Goal: Task Accomplishment & Management: Complete application form

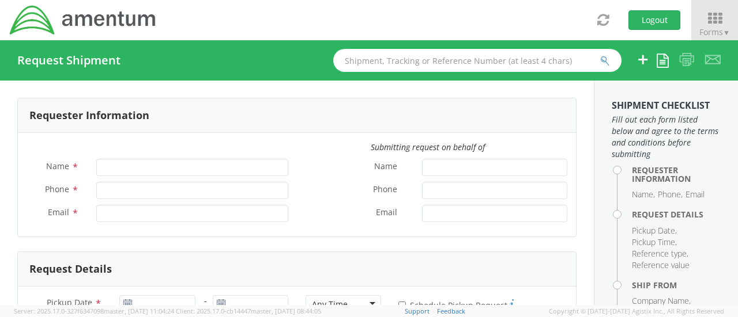
type input "[PERSON_NAME]"
type input "806182242"
type input "[PERSON_NAME][EMAIL_ADDRESS][PERSON_NAME][DOMAIN_NAME]"
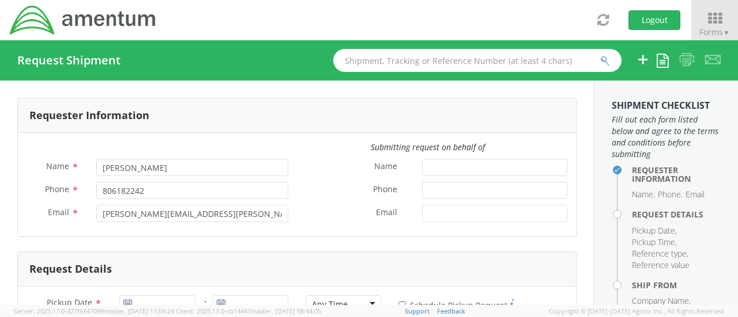
select select "OVHD.100552.00000"
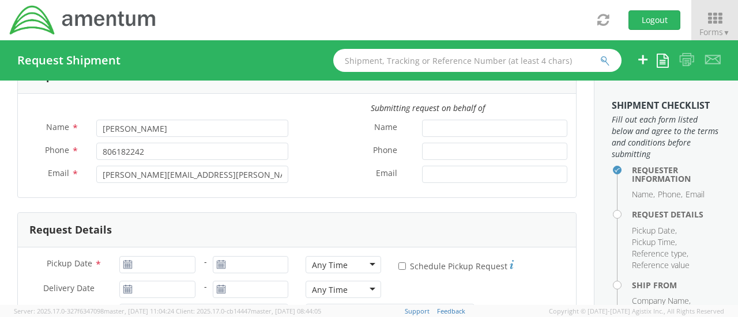
scroll to position [58, 0]
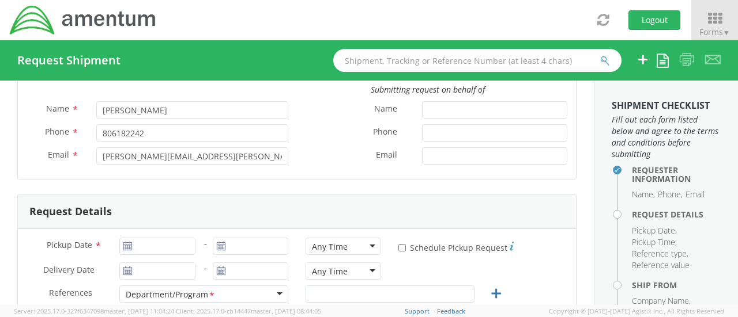
click at [125, 246] on icon at bounding box center [128, 246] width 10 height 9
type input "[DATE]"
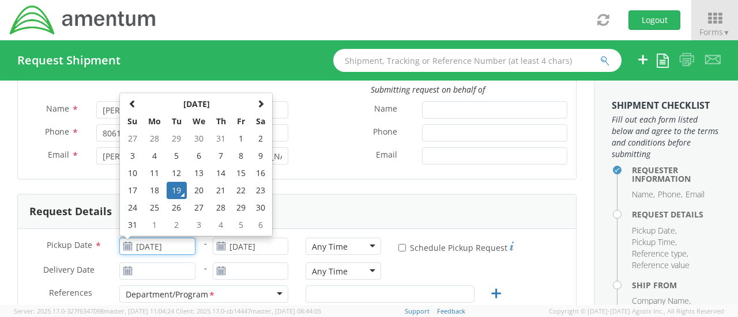
click at [141, 248] on input "[DATE]" at bounding box center [156, 246] width 75 height 17
click at [175, 192] on td "19" at bounding box center [177, 190] width 20 height 17
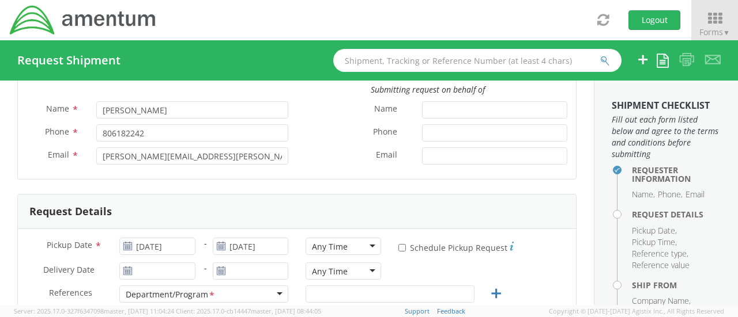
click at [363, 245] on div "Any Time" at bounding box center [342, 246] width 75 height 17
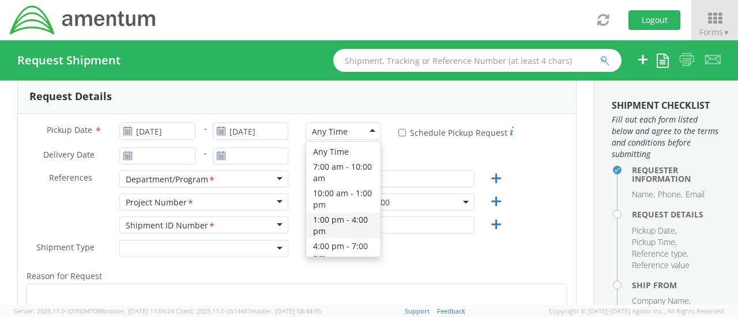
scroll to position [0, 0]
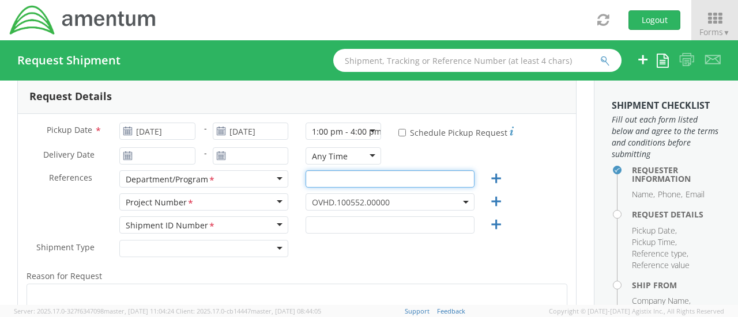
click at [322, 182] on input "text" at bounding box center [389, 179] width 169 height 17
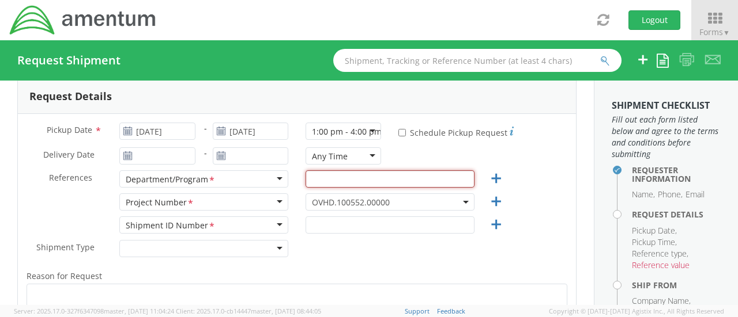
paste input "OCCP.100550.00000"
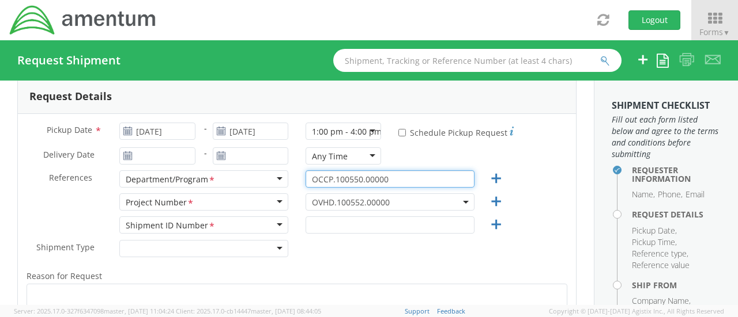
type input "OCCP.100550.00000"
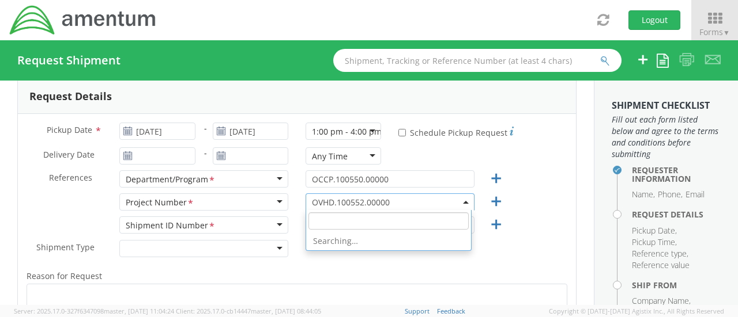
click at [399, 205] on span "OVHD.100552.00000" at bounding box center [390, 202] width 156 height 11
click at [383, 220] on input "search" at bounding box center [388, 221] width 160 height 17
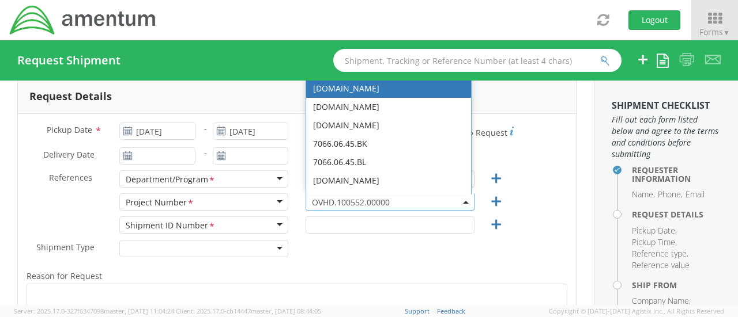
paste input "OCCP.100550.00000"
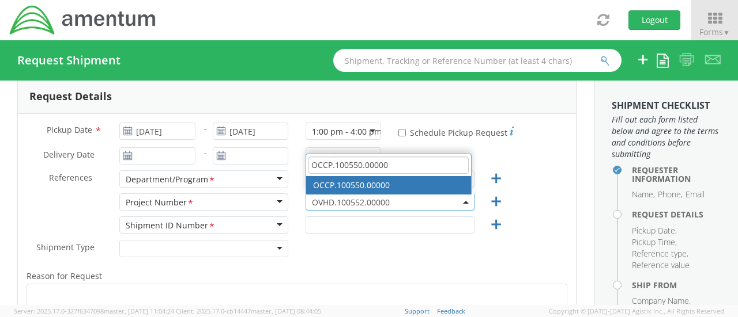
type input "OCCP.100550.00000"
select select "OCCP.100550.00000"
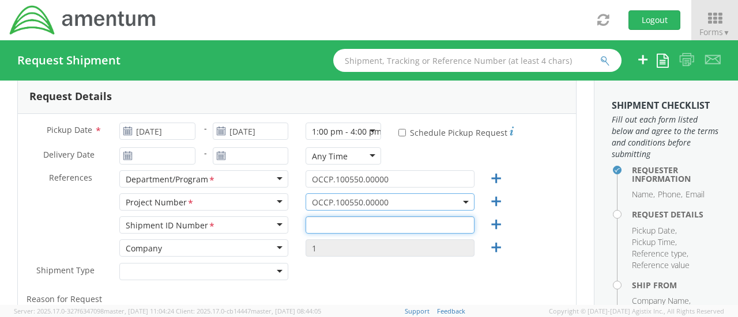
click at [344, 231] on input "text" at bounding box center [389, 225] width 169 height 17
paste input "OCCP.100550.00000"
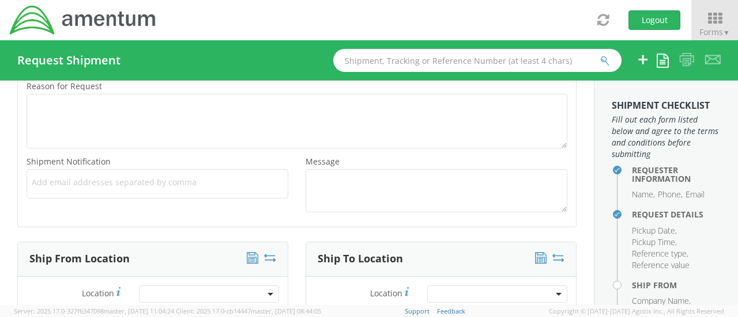
scroll to position [519, 0]
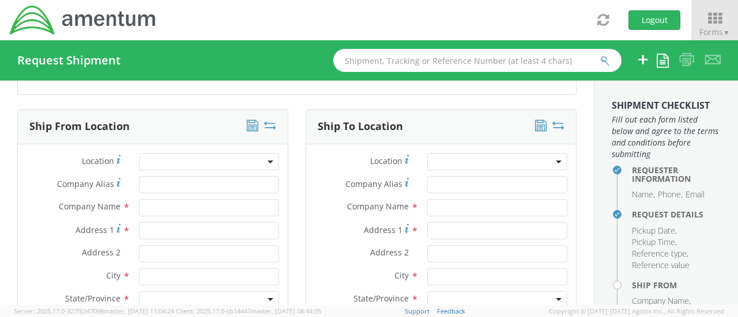
type input "OCCP.100550.00000"
click at [165, 207] on input "text" at bounding box center [209, 207] width 140 height 17
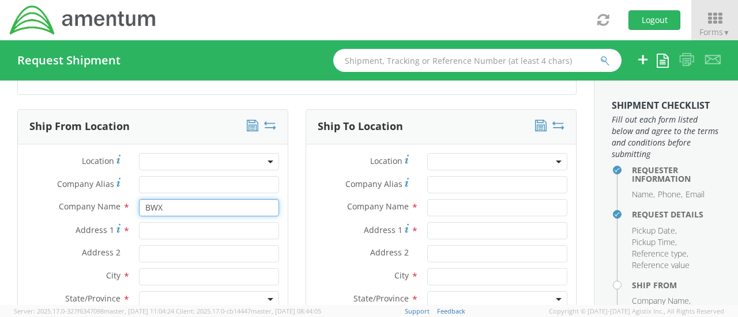
click at [165, 207] on input "BWX" at bounding box center [209, 207] width 140 height 17
type input "BWXT"
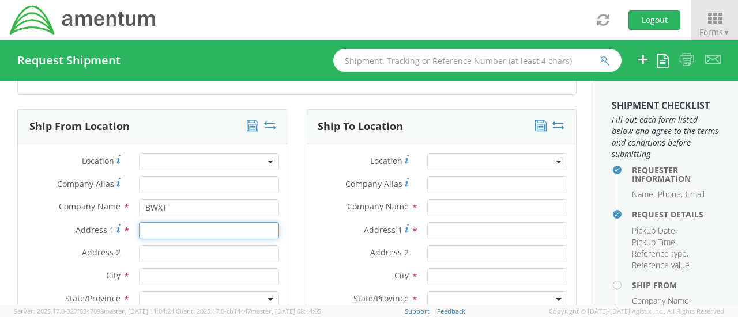
click at [165, 229] on input "Address 1 *" at bounding box center [209, 230] width 140 height 17
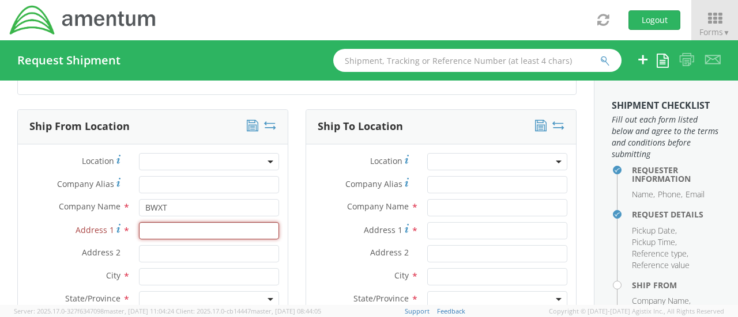
paste input "[STREET_ADDRESS]"
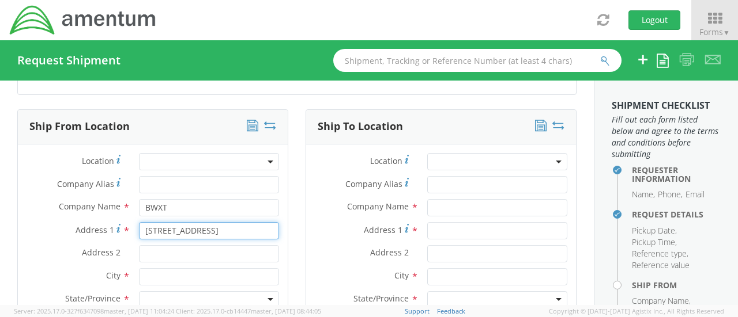
scroll to position [0, 3]
type input "[STREET_ADDRESS]"
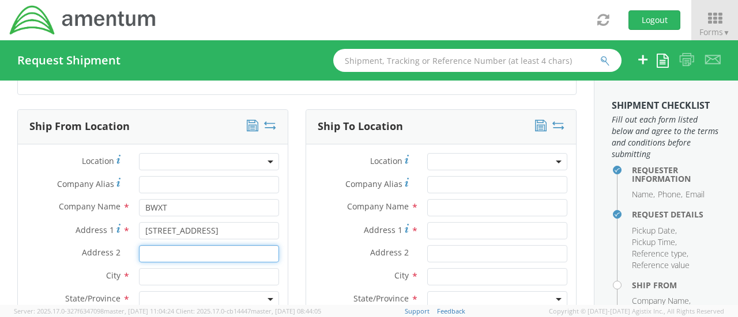
scroll to position [0, 0]
click at [182, 252] on input "Address 2 *" at bounding box center [209, 253] width 140 height 17
paste input "Suite 600"
type input "Suite 600"
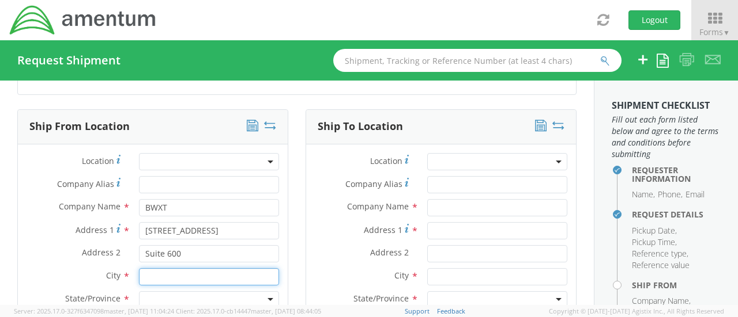
click at [147, 272] on input "text" at bounding box center [209, 277] width 140 height 17
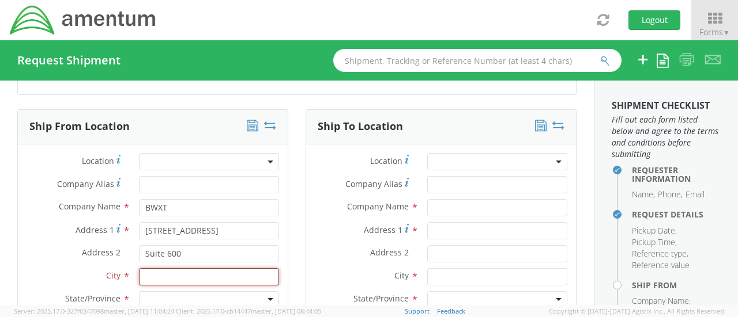
paste input "Charlotte"
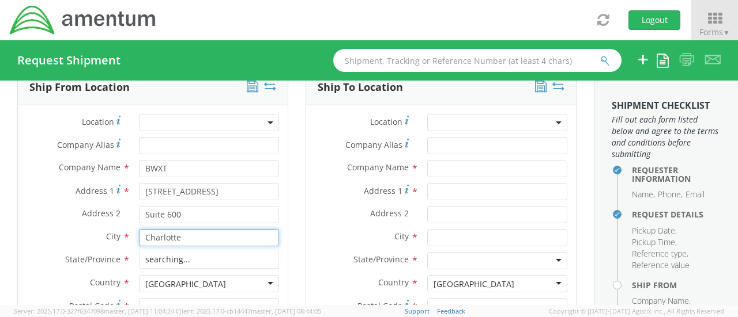
scroll to position [576, 0]
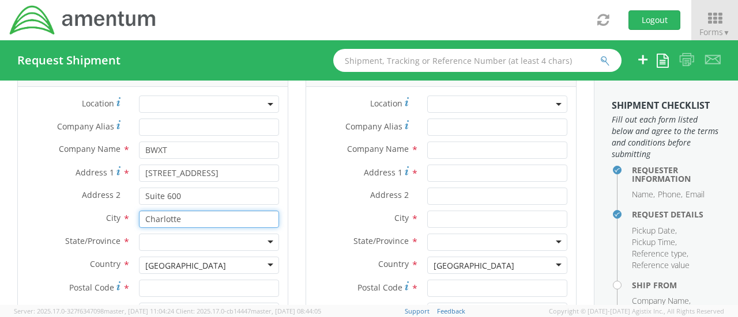
type input "Charlotte"
click at [156, 241] on div at bounding box center [209, 242] width 140 height 17
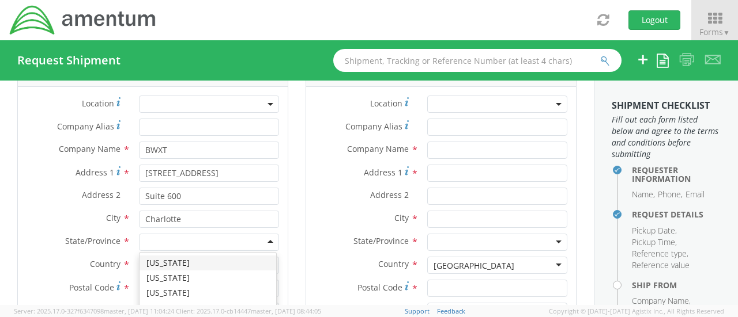
type input "s"
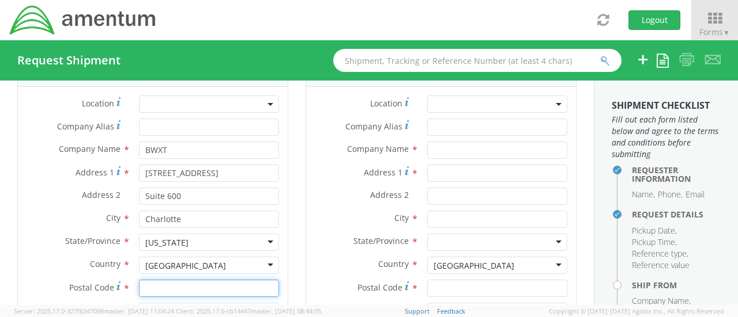
click at [158, 282] on input "Postal Code *" at bounding box center [209, 288] width 140 height 17
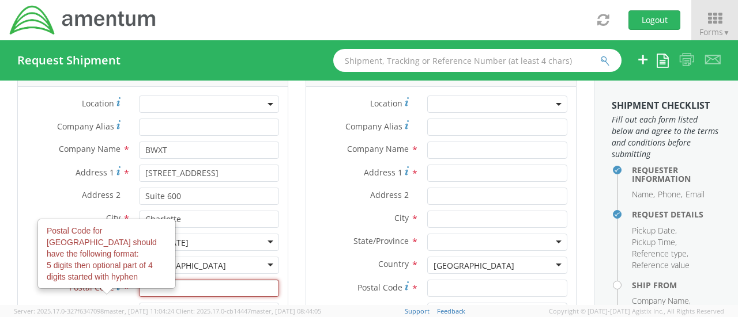
paste input "28277"
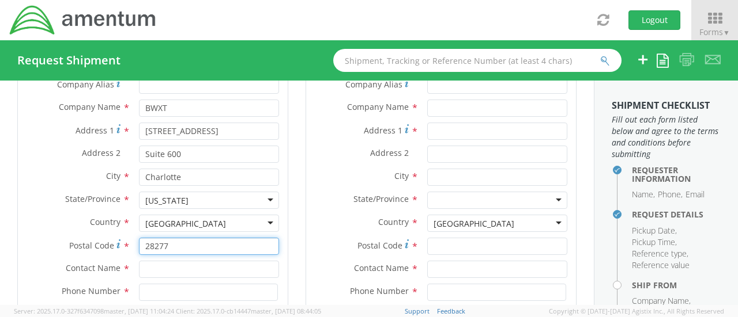
scroll to position [691, 0]
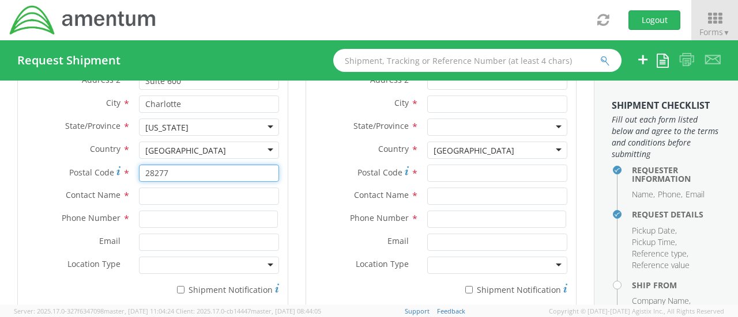
type input "28277"
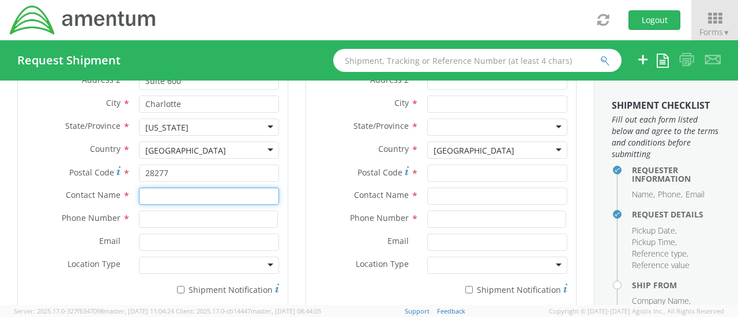
click at [169, 196] on input "text" at bounding box center [209, 196] width 140 height 17
paste input "[PERSON_NAME]"
type input "[PERSON_NAME]"
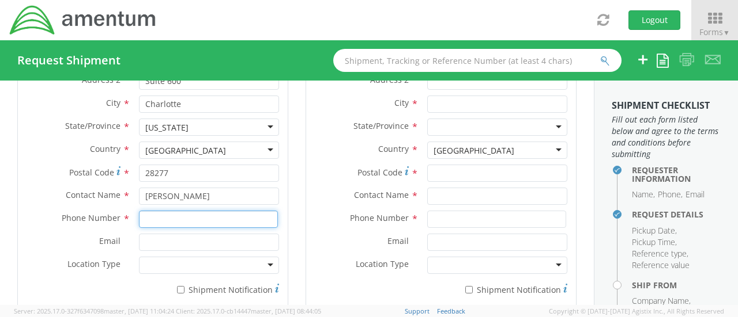
click at [148, 218] on input at bounding box center [208, 219] width 139 height 17
paste input "865.242.1635"
click at [176, 218] on input "865.242.1635" at bounding box center [208, 219] width 139 height 17
click at [159, 218] on input "865.2421635" at bounding box center [208, 219] width 139 height 17
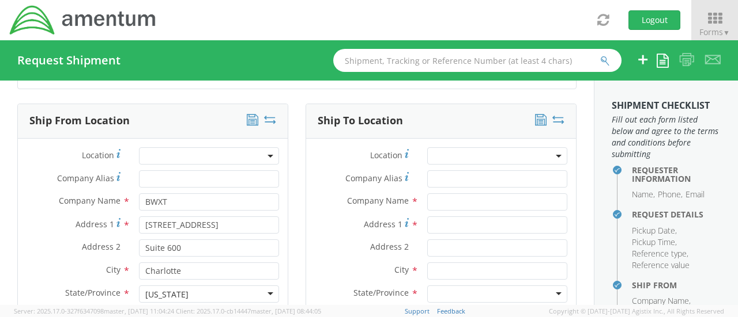
scroll to position [576, 0]
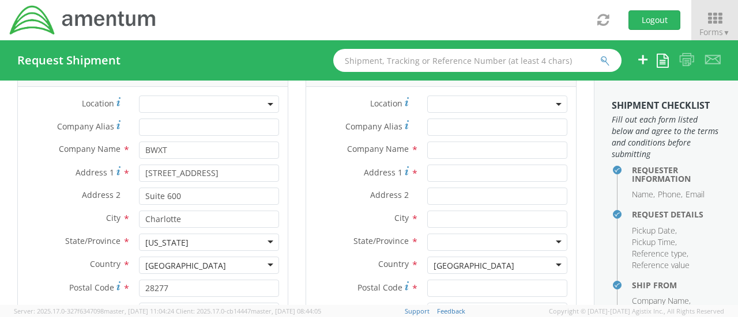
type input "8652421635"
click at [440, 152] on input "text" at bounding box center [497, 150] width 140 height 17
type input "Amentum"
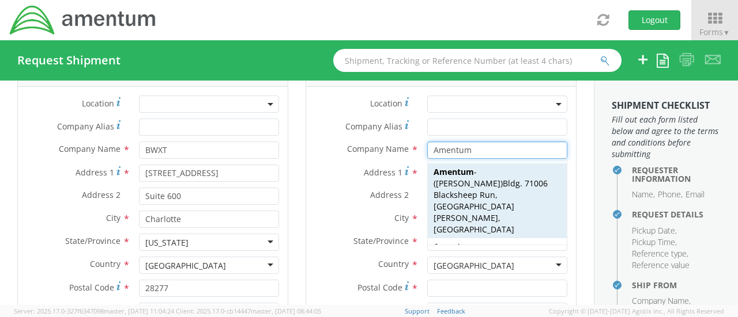
click at [450, 172] on strong "Amentum" at bounding box center [453, 172] width 40 height 11
type input "Bldg. 71006 Blacksheep Run"
type input "Fort [PERSON_NAME]"
type input "42223"
type input "[PERSON_NAME]"
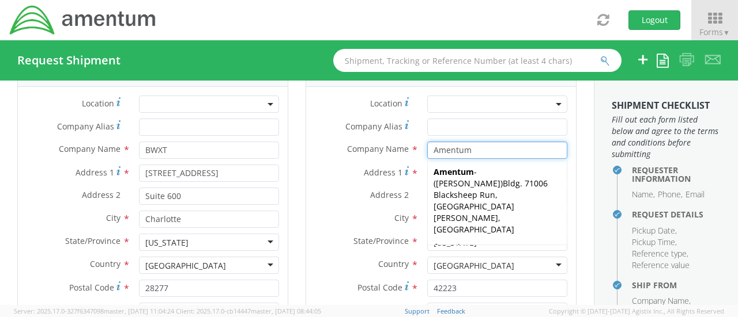
type input "Amentum"
click at [345, 170] on label "Address 1 *" at bounding box center [362, 173] width 112 height 16
click at [427, 170] on input "Bldg. 71006 Blacksheep Run" at bounding box center [497, 173] width 140 height 17
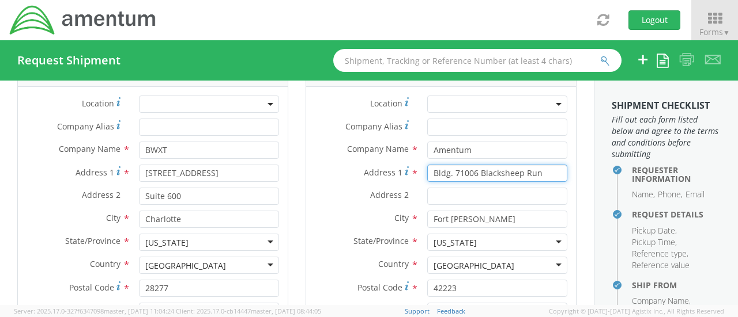
drag, startPoint x: 541, startPoint y: 175, endPoint x: 304, endPoint y: 174, distance: 236.8
click at [306, 174] on div "Address 1 * Bldg. 71006 Blacksheep Run" at bounding box center [441, 173] width 270 height 17
type input "[STREET_ADDRESS][PERSON_NAME]"
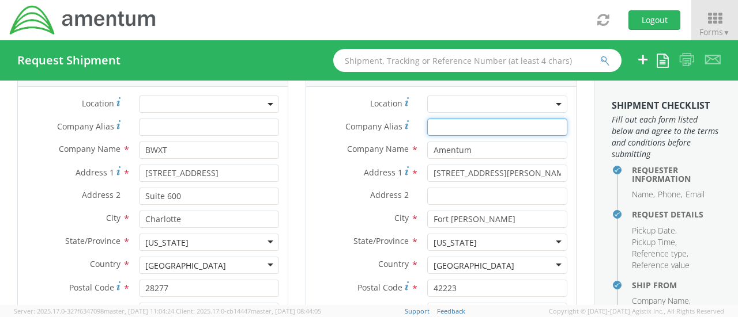
type input "Amentum"
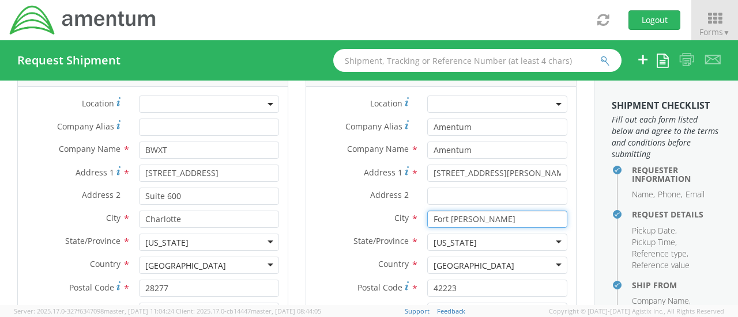
type input "aiken"
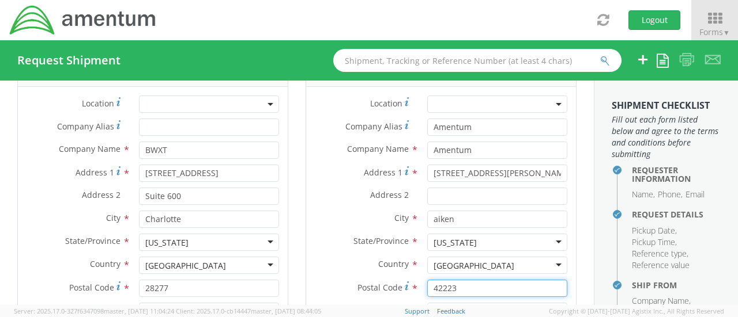
type input "29801"
type input "[PERSON_NAME]"
type input "8036182242"
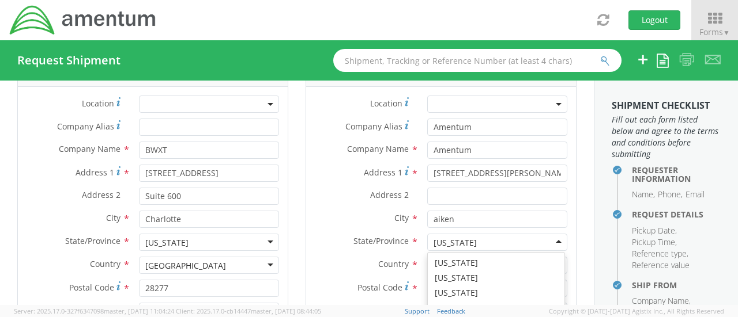
scroll to position [208, 0]
click at [483, 243] on div "[US_STATE]" at bounding box center [497, 242] width 140 height 17
drag, startPoint x: 483, startPoint y: 243, endPoint x: 256, endPoint y: 232, distance: 226.7
click at [256, 232] on div "Ship From Location Location * Company Alias * Company Name * BWXT Address 1 * […" at bounding box center [297, 246] width 576 height 389
click at [468, 240] on div "[US_STATE]" at bounding box center [497, 242] width 140 height 17
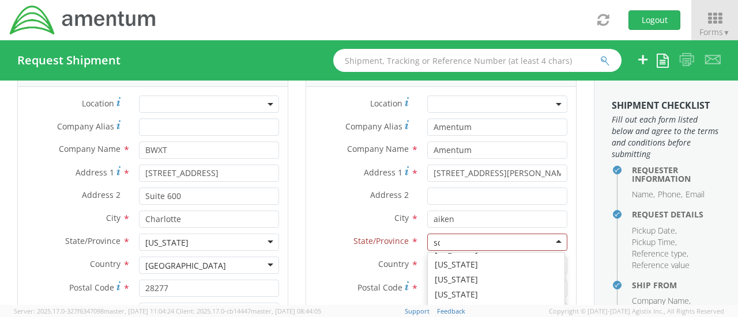
scroll to position [0, 0]
type input "sou"
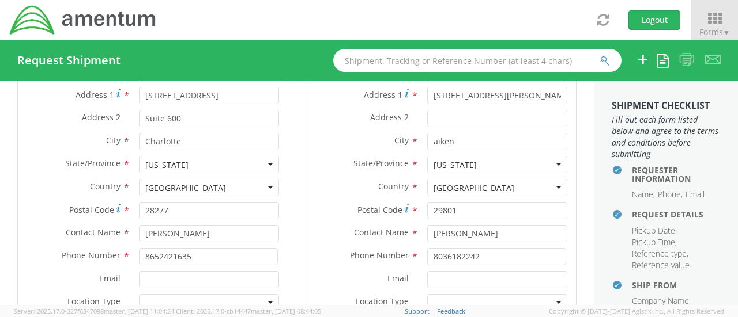
scroll to position [691, 0]
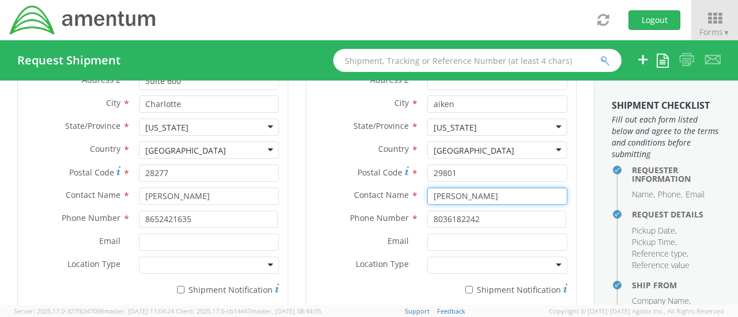
drag, startPoint x: 491, startPoint y: 194, endPoint x: 387, endPoint y: 195, distance: 103.7
click at [387, 195] on div "Contact Name * [PERSON_NAME]" at bounding box center [441, 196] width 270 height 17
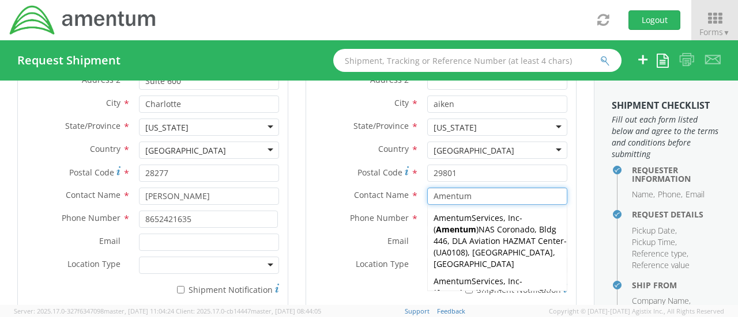
type input "Amentum"
click at [341, 230] on div "Phone Number * 8036182242" at bounding box center [441, 222] width 270 height 23
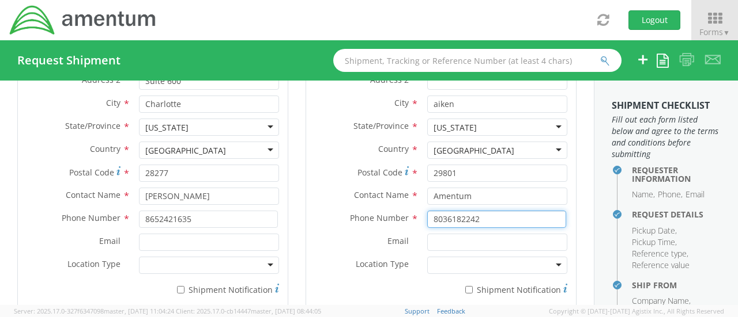
drag, startPoint x: 503, startPoint y: 221, endPoint x: 344, endPoint y: 224, distance: 159.1
click at [344, 224] on div "Phone Number * 8036182242" at bounding box center [441, 219] width 270 height 17
click at [528, 267] on div at bounding box center [497, 265] width 140 height 17
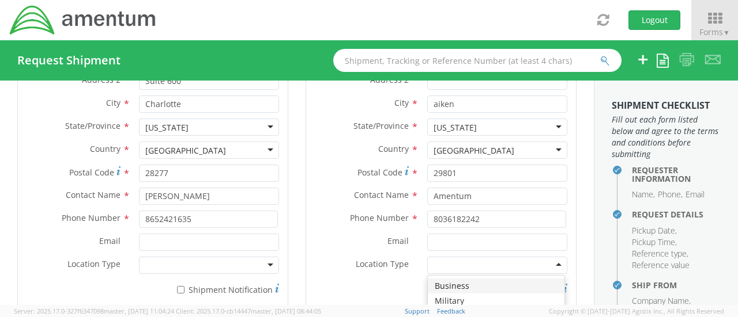
click at [213, 269] on div at bounding box center [209, 265] width 140 height 17
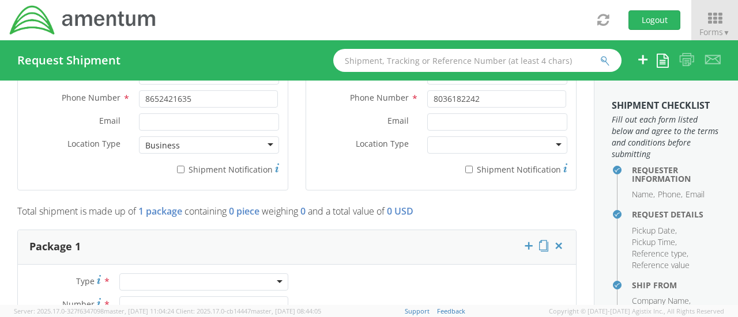
scroll to position [922, 0]
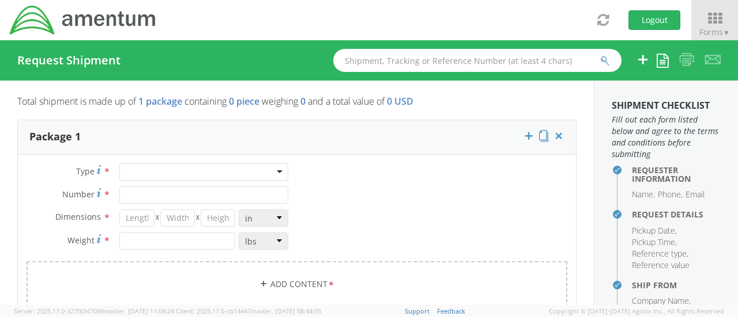
click at [154, 171] on div at bounding box center [203, 172] width 169 height 17
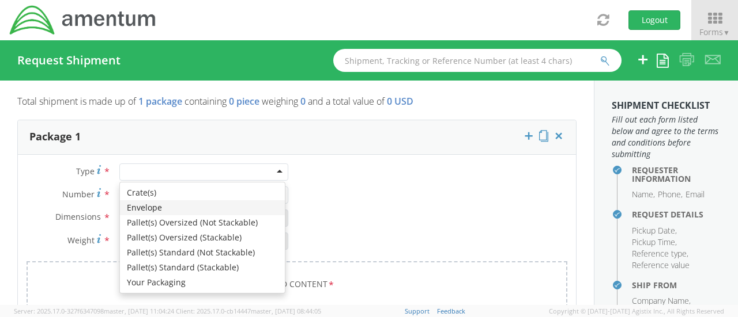
type input "1"
type input "9.5"
type input "12.5"
type input "0.25"
type input "1"
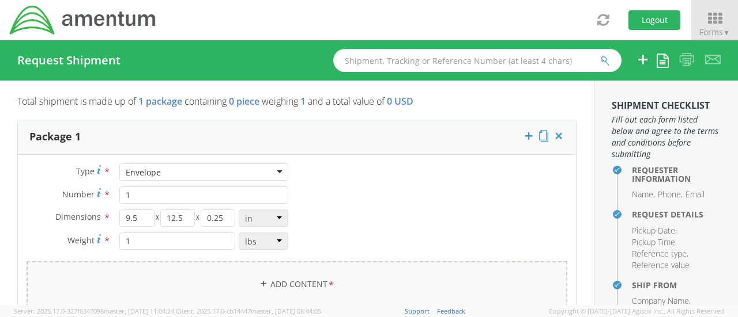
click at [216, 283] on link "Add Content *" at bounding box center [297, 285] width 540 height 47
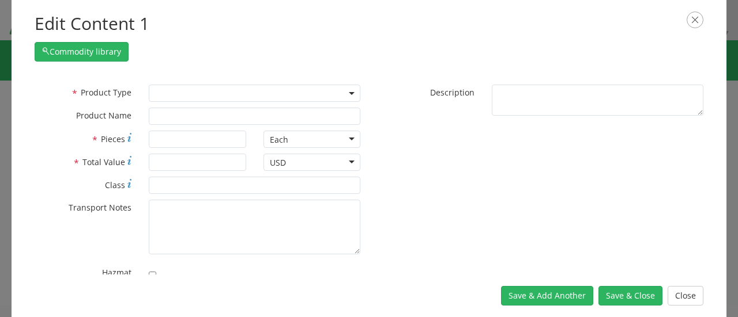
click at [176, 87] on span at bounding box center [254, 93] width 211 height 17
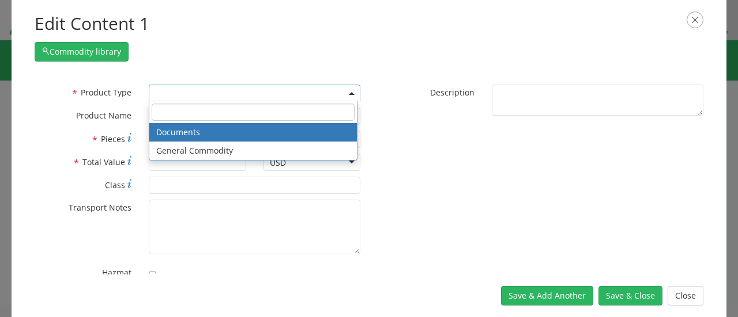
select select "DOCUMENT"
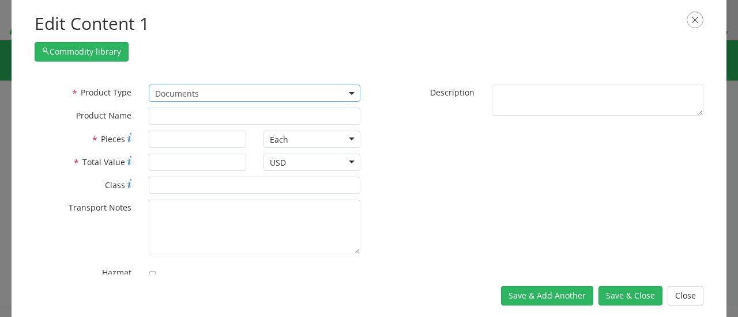
type input "Documents"
type input "1"
type textarea "Documents"
click at [610, 299] on button "Save & Close" at bounding box center [630, 296] width 64 height 20
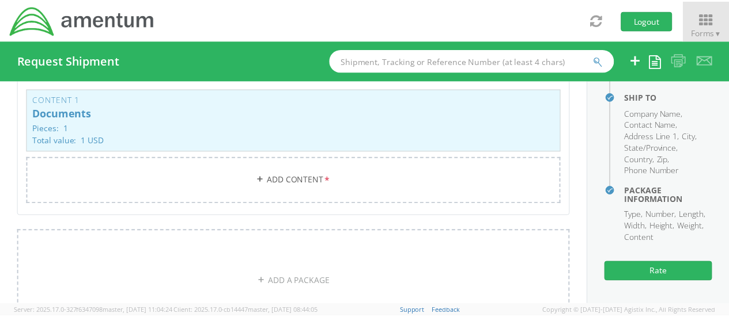
scroll to position [293, 0]
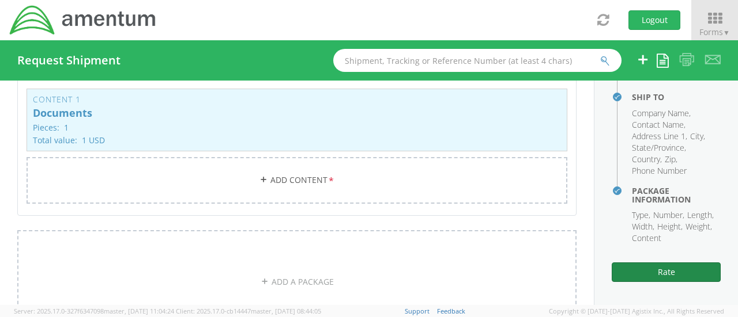
click at [658, 268] on button "Rate" at bounding box center [665, 273] width 109 height 20
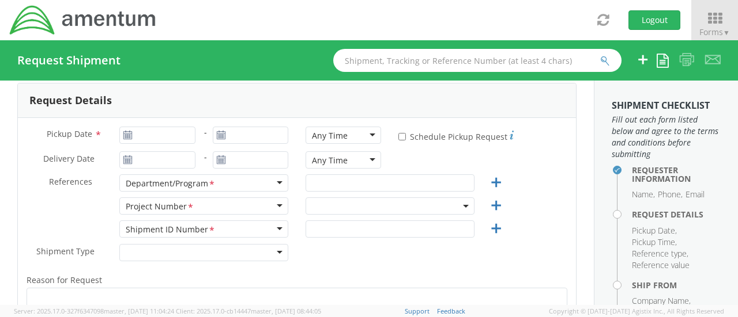
scroll to position [173, 0]
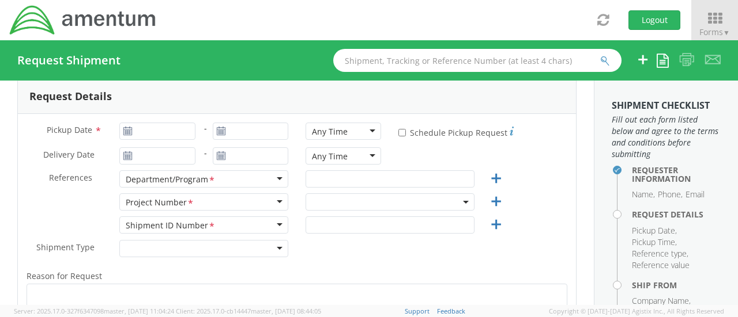
select select "OVHD.100552.00000"
click at [126, 131] on icon at bounding box center [128, 131] width 10 height 9
type input "[DATE]"
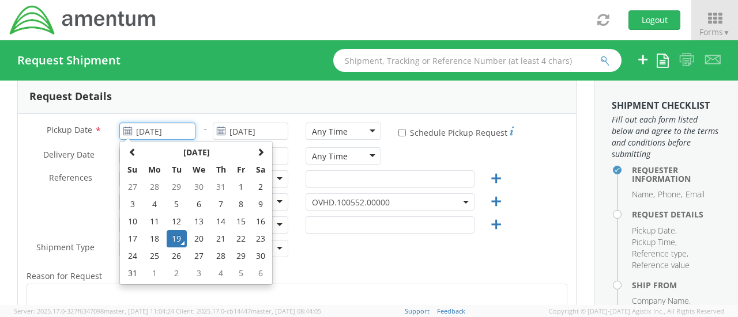
click at [149, 127] on input "[DATE]" at bounding box center [156, 131] width 75 height 17
click at [174, 238] on td "19" at bounding box center [177, 238] width 20 height 17
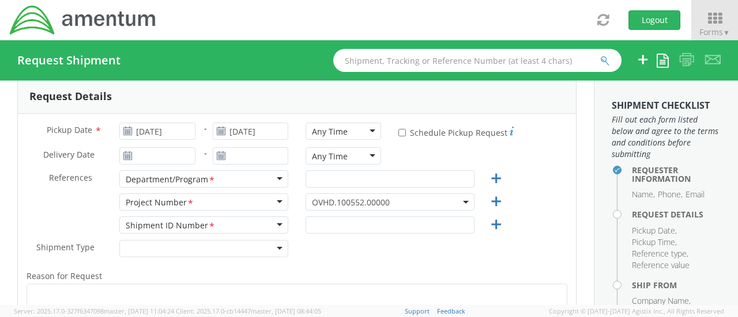
click at [368, 130] on div "Any Time" at bounding box center [342, 131] width 75 height 17
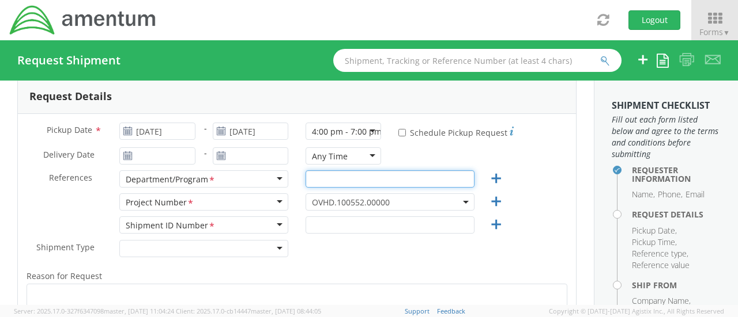
click at [319, 175] on input "text" at bounding box center [389, 179] width 169 height 17
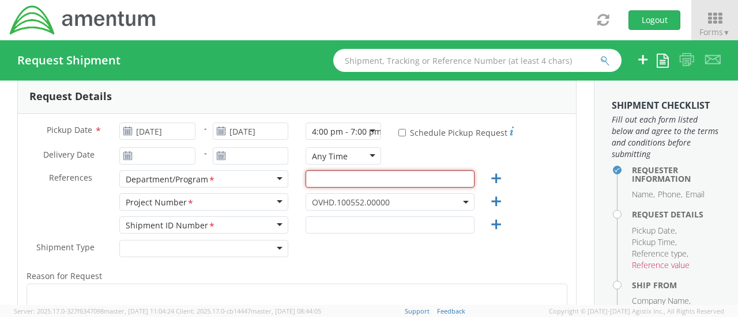
paste input "OCCP.100550.00000"
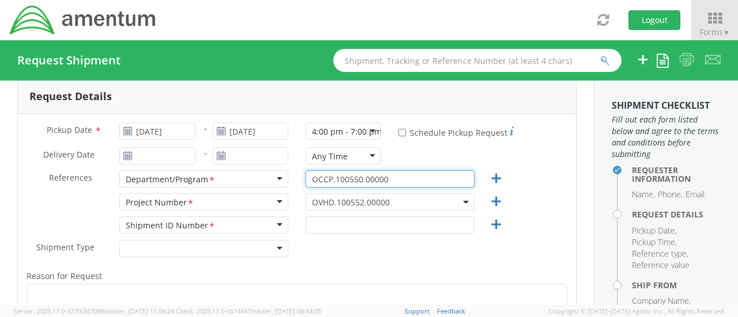
type input "OCCP.100550.00000"
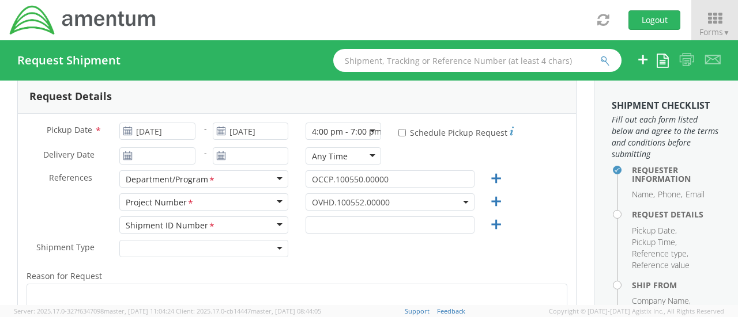
click at [381, 202] on span "OVHD.100552.00000" at bounding box center [390, 202] width 156 height 11
click at [336, 223] on input "text" at bounding box center [389, 225] width 169 height 17
click at [326, 198] on span "OVHD.100552.00000" at bounding box center [390, 202] width 156 height 11
click at [395, 202] on span "OVHD.100552.00000" at bounding box center [390, 202] width 156 height 11
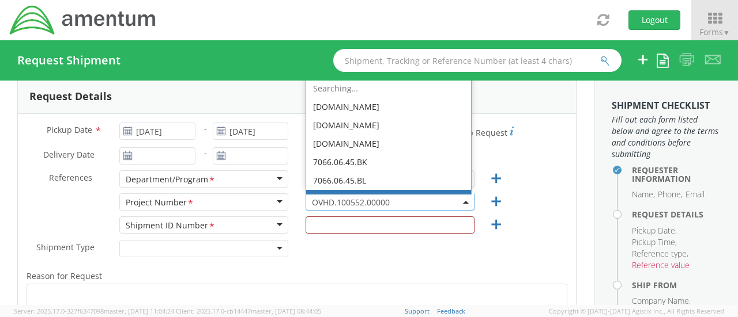
drag, startPoint x: 395, startPoint y: 202, endPoint x: 294, endPoint y: 207, distance: 100.4
click at [297, 207] on div "OVHD.100552.00000 OVHD.100552.00000 Searching… [DOMAIN_NAME] [DOMAIN_NAME] [DOM…" at bounding box center [390, 202] width 186 height 17
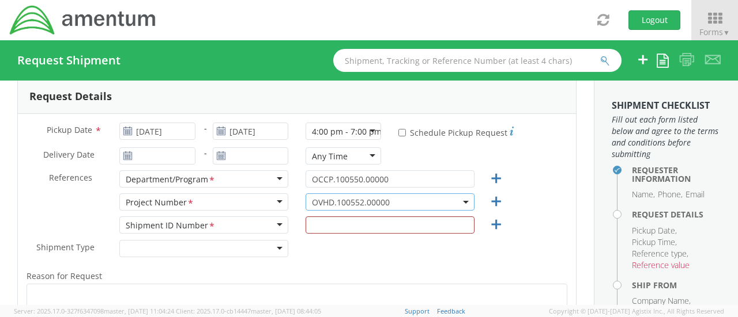
click at [404, 199] on span "OVHD.100552.00000" at bounding box center [390, 202] width 156 height 11
click at [348, 202] on span "OVHD.100552.00000" at bounding box center [390, 202] width 156 height 11
click at [399, 198] on span "OVHD.100552.00000" at bounding box center [390, 202] width 156 height 11
click at [366, 224] on input "text" at bounding box center [389, 225] width 169 height 17
paste input "OCCP.100550.00000"
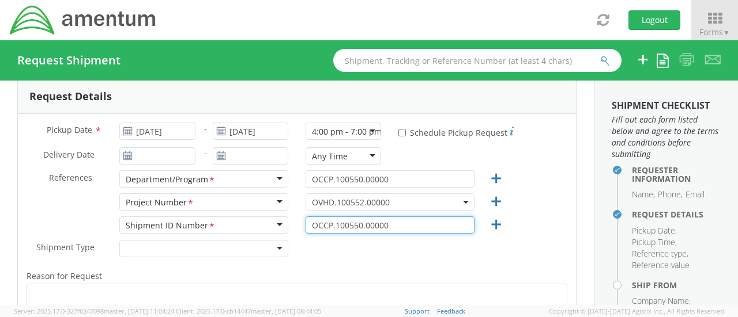
type input "OCCP.100550.00000"
click at [394, 202] on span "OVHD.100552.00000" at bounding box center [390, 202] width 156 height 11
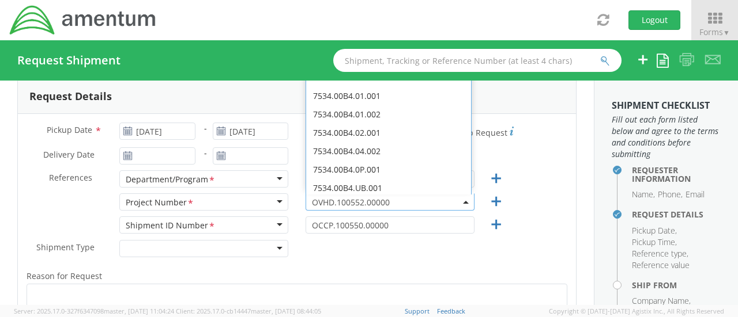
scroll to position [0, 0]
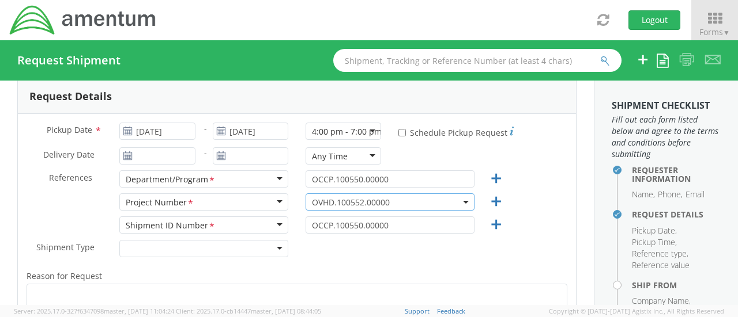
click at [430, 207] on span "OVHD.100552.00000" at bounding box center [389, 202] width 169 height 17
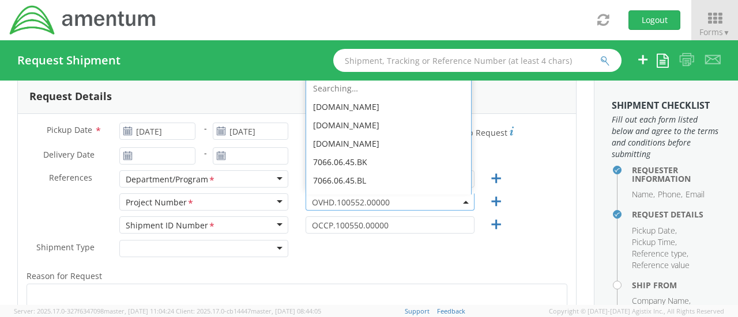
drag, startPoint x: 365, startPoint y: 201, endPoint x: 320, endPoint y: 206, distance: 44.6
click at [320, 206] on span "OVHD.100552.00000" at bounding box center [390, 202] width 156 height 11
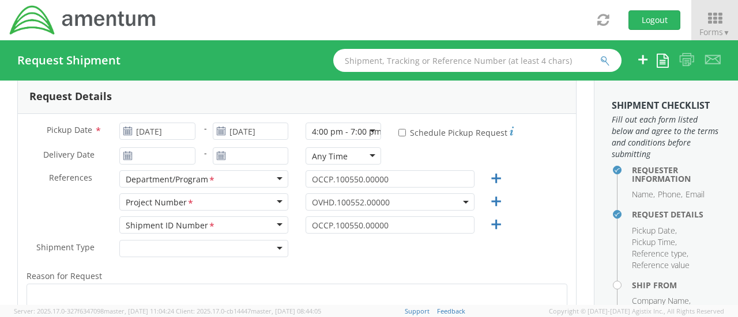
click at [447, 270] on label "Reason for Request *" at bounding box center [297, 276] width 558 height 15
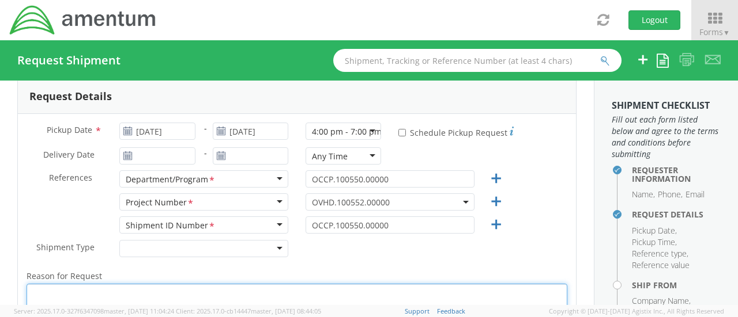
click at [447, 284] on textarea "Reason for Request *" at bounding box center [297, 311] width 540 height 55
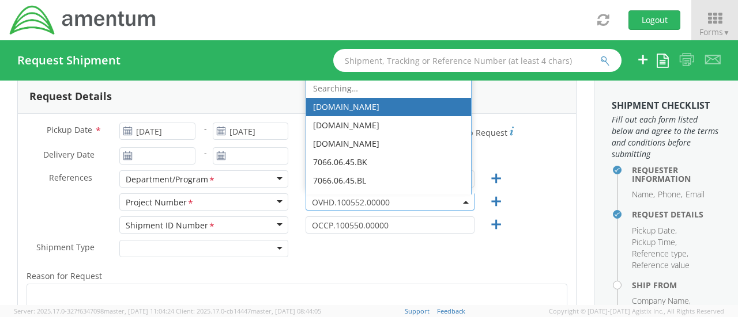
drag, startPoint x: 402, startPoint y: 200, endPoint x: 301, endPoint y: 202, distance: 101.4
click at [305, 202] on span "OVHD.100552.00000" at bounding box center [389, 202] width 169 height 17
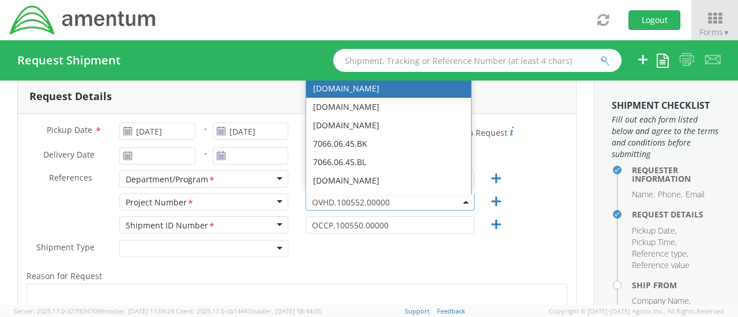
click at [327, 205] on span "OVHD.100552.00000" at bounding box center [390, 202] width 156 height 11
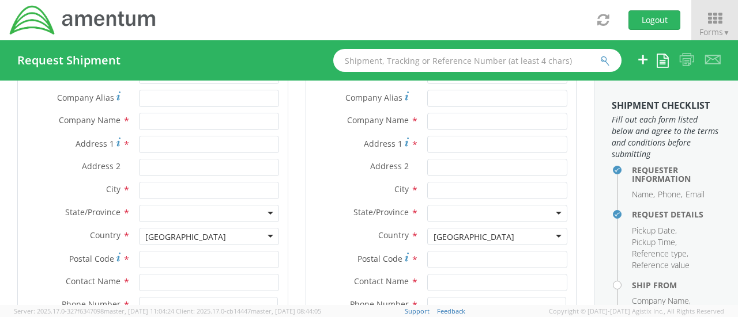
scroll to position [634, 0]
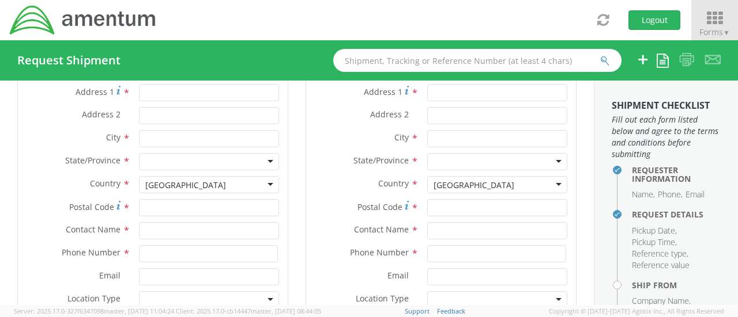
click at [724, 18] on icon at bounding box center [714, 18] width 54 height 16
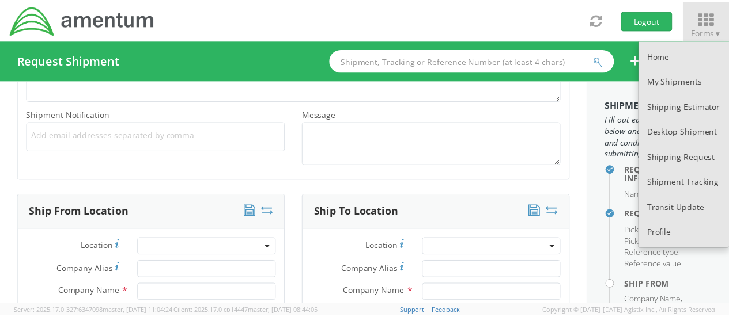
scroll to position [403, 0]
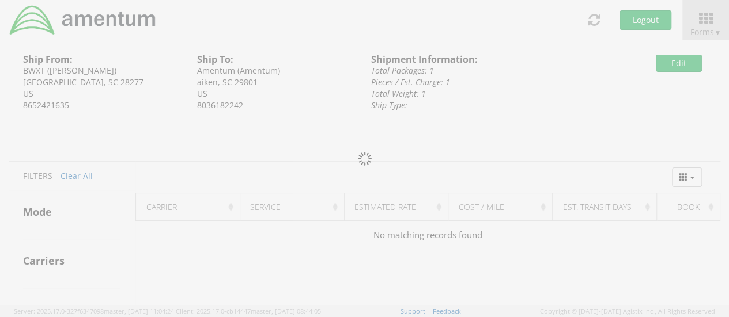
click at [400, 156] on rate-shipment "Ship From: BWXT ([PERSON_NAME]) [GEOGRAPHIC_DATA], SC 28277 US 8652421635 Ship …" at bounding box center [365, 172] width 712 height 265
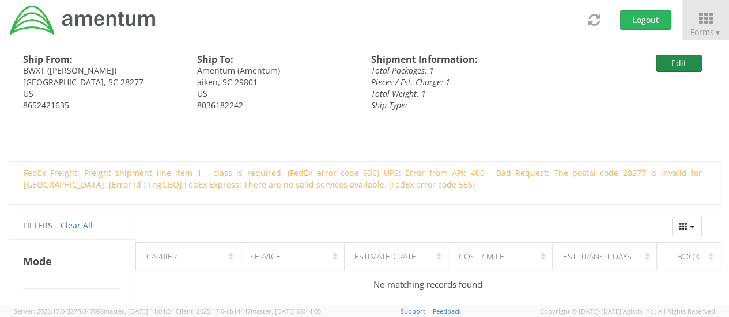
click at [690, 61] on button "Edit" at bounding box center [679, 63] width 46 height 17
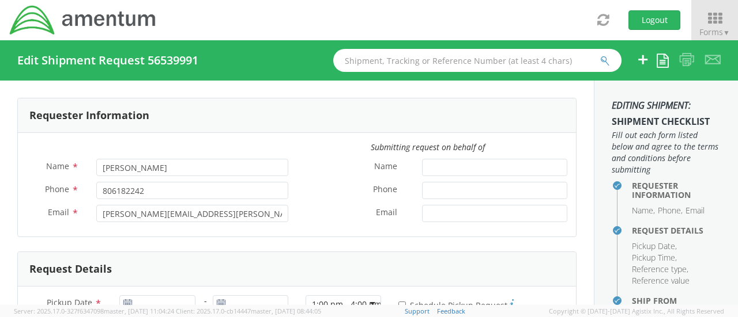
type input "[DATE]"
type input "OCCP.100550.00000"
select select
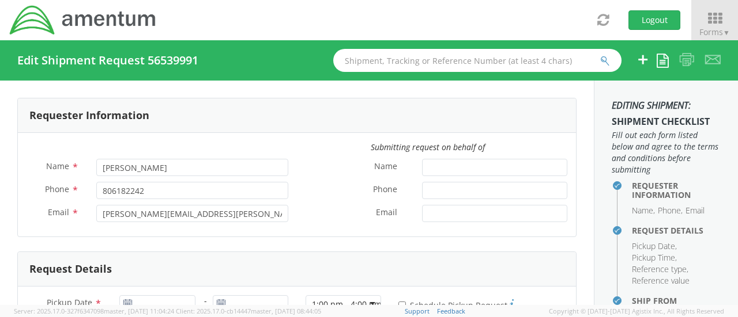
type input "BWXT"
type input "[STREET_ADDRESS]"
type input "Suite 600"
type input "Charlotte"
type input "28277"
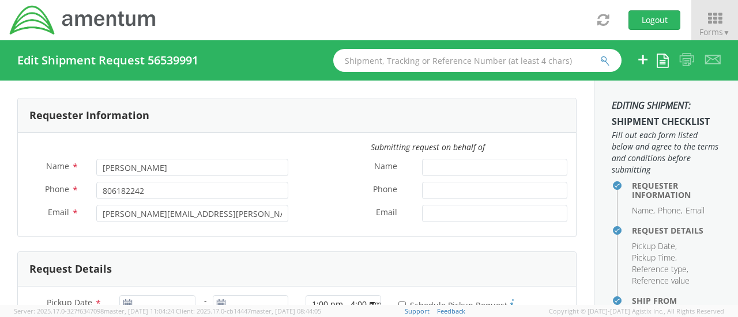
type input "[PERSON_NAME]"
type input "8652421635"
select select
type input "Amentum"
type input "[STREET_ADDRESS][PERSON_NAME]"
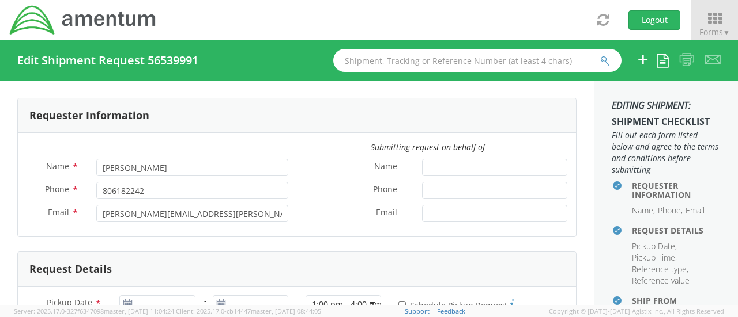
type input "aiken"
type input "29801"
type input "Amentum"
type input "8036182242"
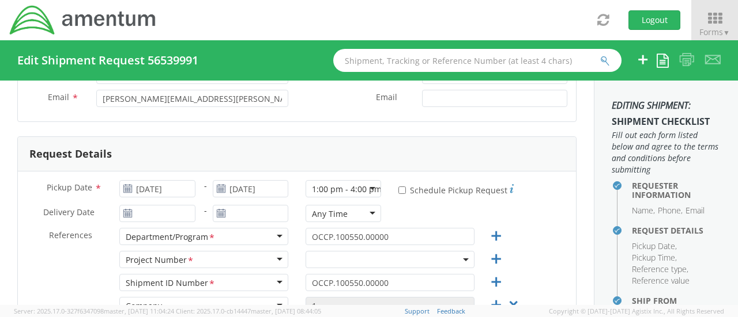
select select "OVHD.100552.00000"
click at [370, 187] on div "1:00 pm - 4:00 pm" at bounding box center [347, 190] width 70 height 12
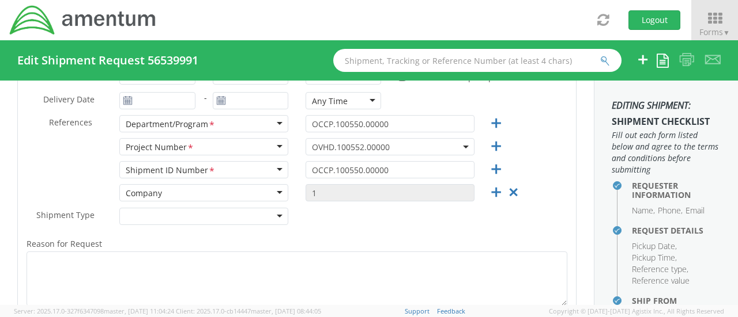
scroll to position [230, 0]
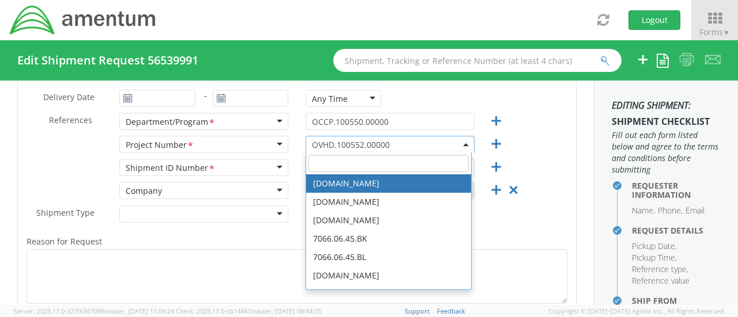
drag, startPoint x: 409, startPoint y: 142, endPoint x: 404, endPoint y: 160, distance: 18.0
click at [404, 149] on agx-select2 "OVHD.100552.00000 OVHD.100552.00000 [DOMAIN_NAME] [DOMAIN_NAME] [DOMAIN_NAME] […" at bounding box center [389, 143] width 169 height 11
click at [404, 160] on input "search" at bounding box center [388, 163] width 160 height 17
paste input "OCCP.100550.00000"
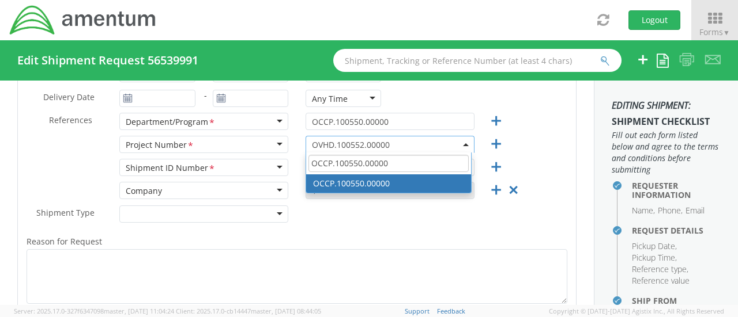
type input "OCCP.100550.00000"
select select "OCCP.100550.00000"
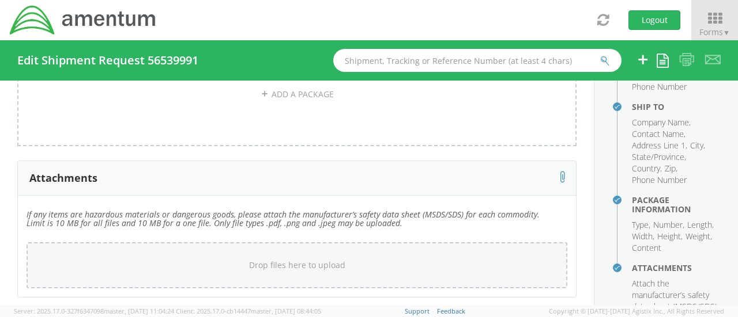
scroll to position [414, 0]
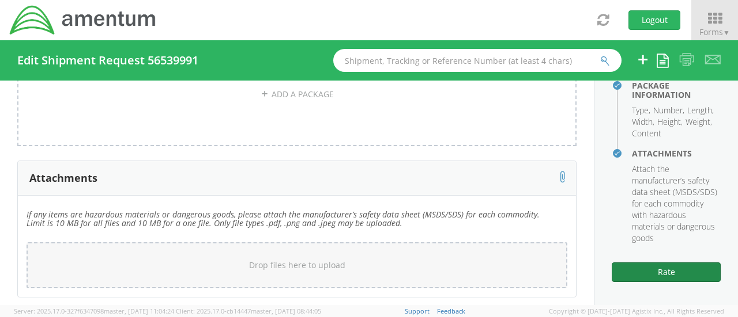
click at [667, 271] on button "Rate" at bounding box center [665, 273] width 109 height 20
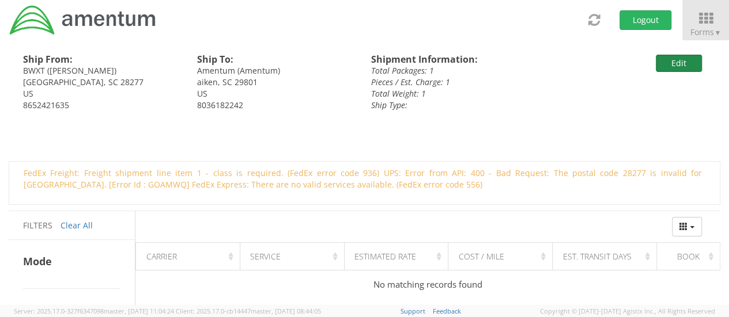
click at [686, 60] on button "Edit" at bounding box center [679, 63] width 46 height 17
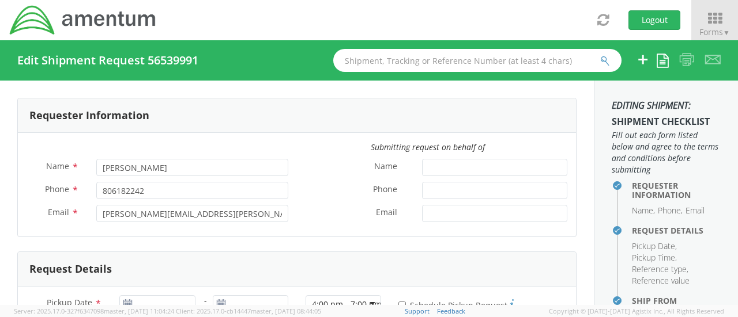
type input "[DATE]"
type input "OCCP.100550.00000"
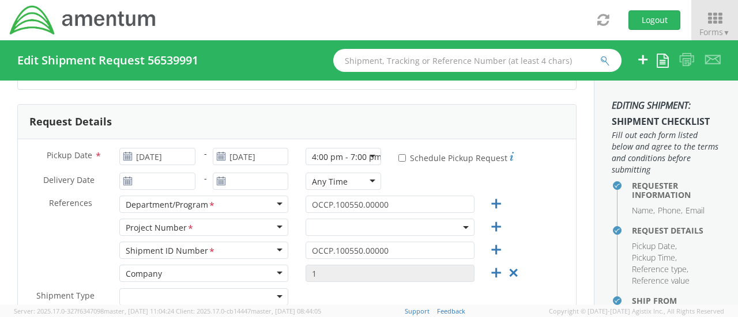
scroll to position [173, 0]
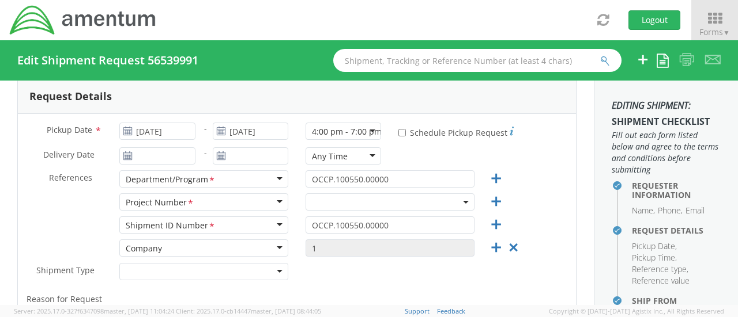
select select "OVHD.100552.00000"
click at [151, 129] on input "[DATE]" at bounding box center [156, 131] width 75 height 17
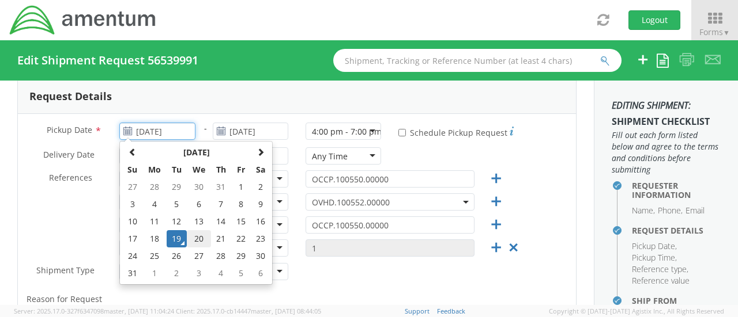
click at [191, 241] on td "20" at bounding box center [199, 238] width 24 height 17
type input "[DATE]"
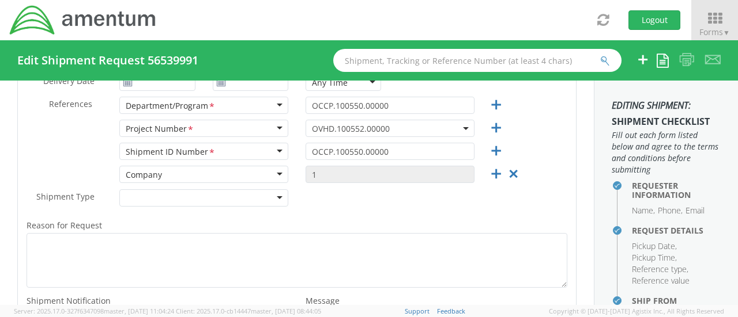
scroll to position [230, 0]
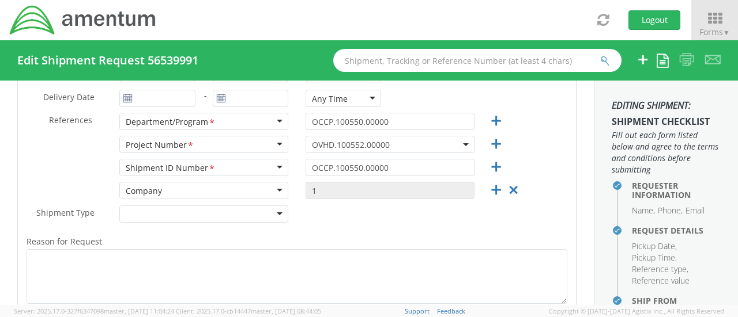
click at [415, 147] on span "OVHD.100552.00000" at bounding box center [390, 144] width 156 height 11
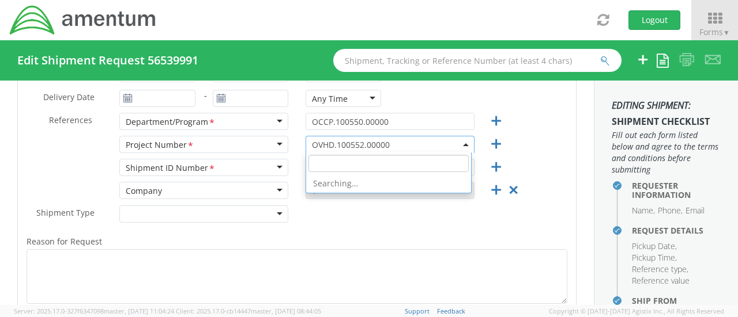
click at [373, 163] on input "search" at bounding box center [388, 163] width 160 height 17
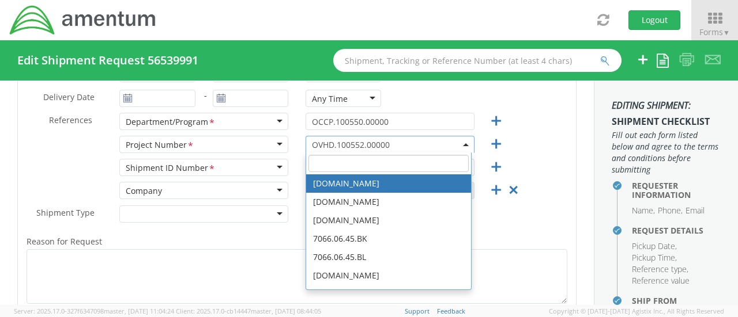
paste input "OCCP.100550.00000"
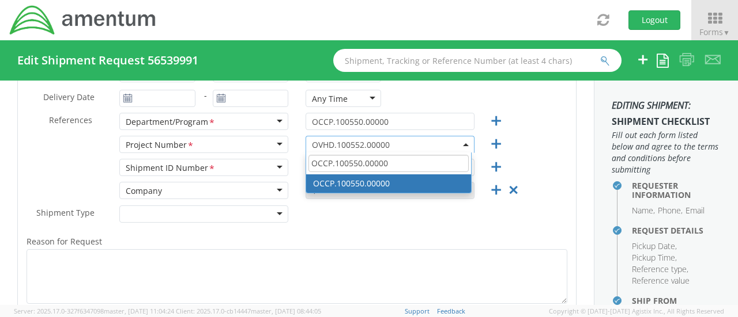
type input "OCCP.100550.00000"
select select "OCCP.100550.00000"
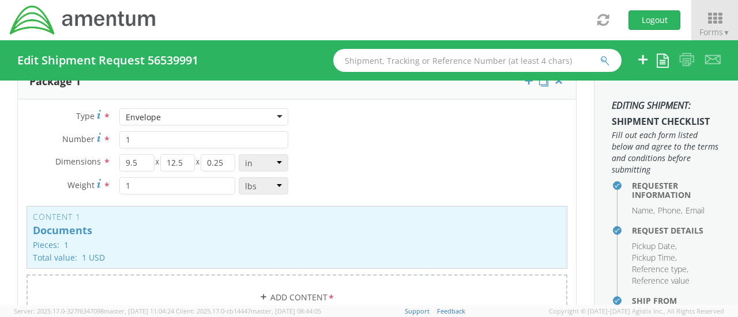
scroll to position [1037, 0]
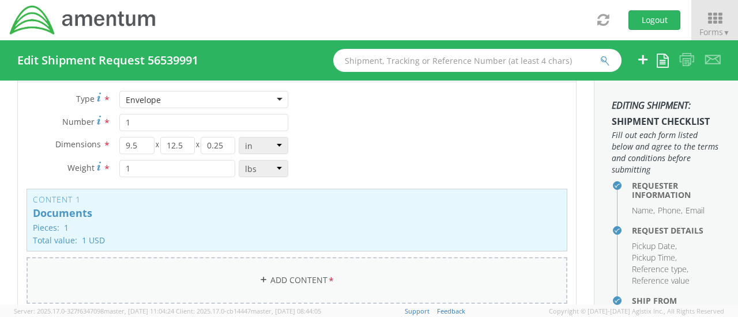
click at [259, 276] on icon at bounding box center [263, 280] width 8 height 8
select select
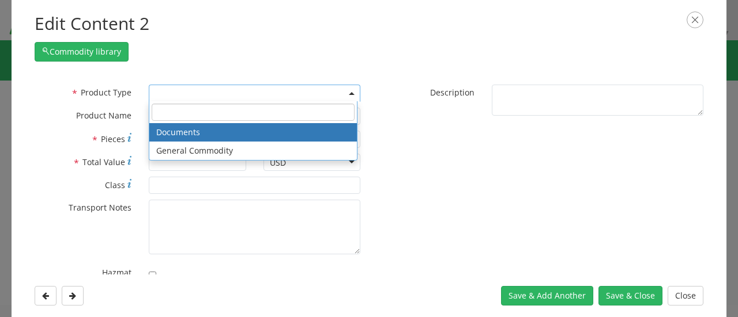
click at [172, 92] on span at bounding box center [254, 93] width 211 height 17
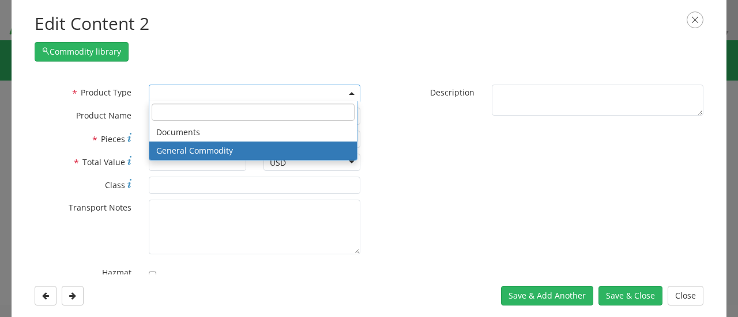
select select "COMMODITY"
type input "General Commodity"
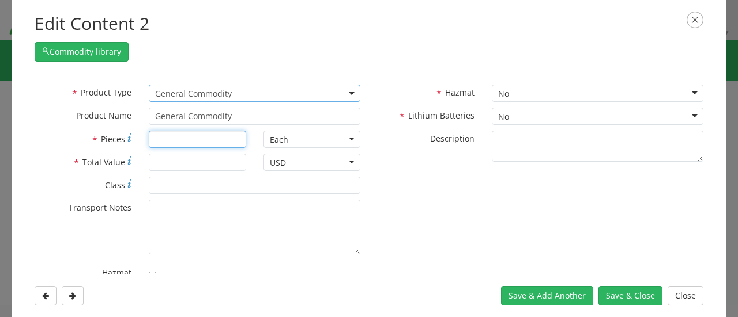
click at [177, 141] on input "* Pieces" at bounding box center [197, 139] width 97 height 17
type input "1"
click at [181, 165] on input "* Total Value" at bounding box center [197, 162] width 97 height 17
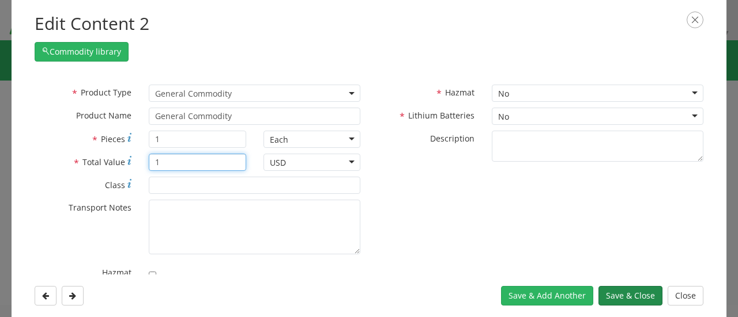
type input "1"
click at [618, 288] on button "Save & Close" at bounding box center [630, 296] width 64 height 20
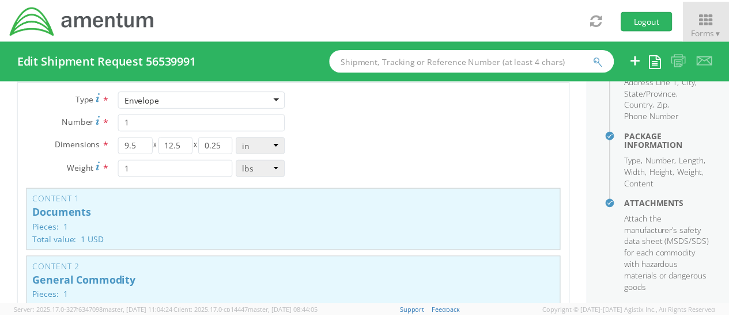
scroll to position [414, 0]
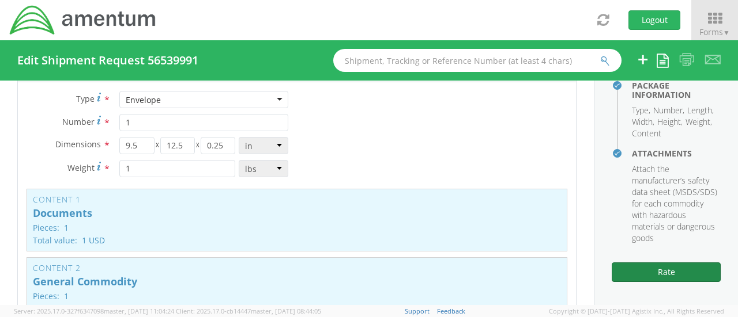
click at [646, 270] on button "Rate" at bounding box center [665, 273] width 109 height 20
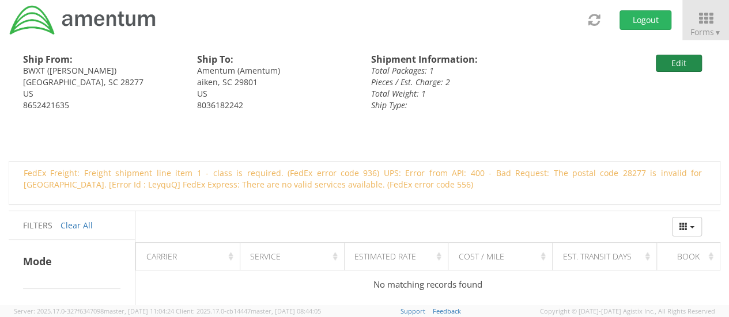
click at [683, 65] on button "Edit" at bounding box center [679, 63] width 46 height 17
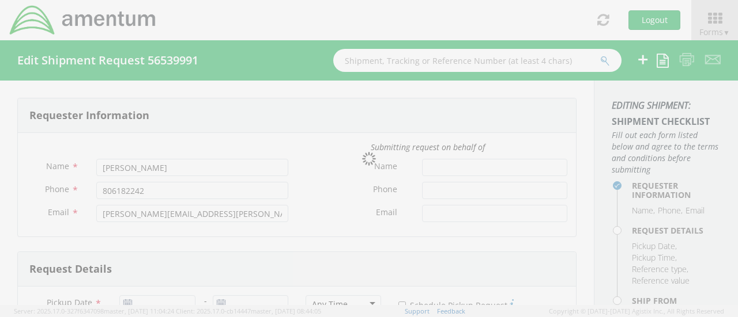
type input "[DATE]"
type input "OCCP.100550.00000"
select select
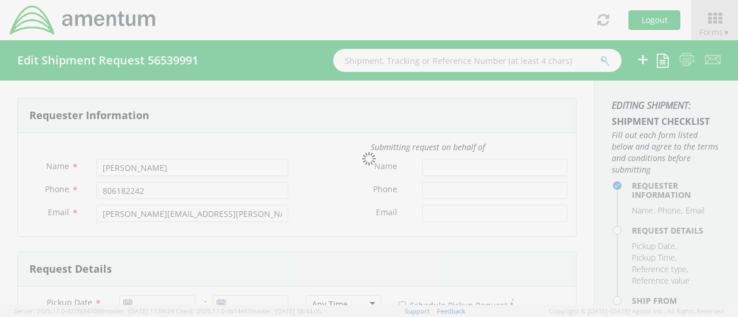
type input "BWXT"
type input "[STREET_ADDRESS]"
type input "Suite 600"
type input "Charlotte"
type input "28277"
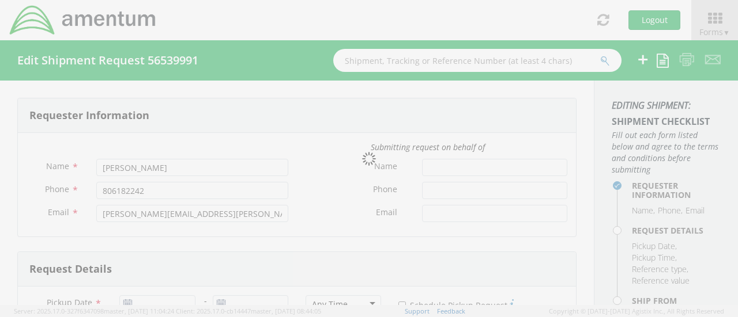
type input "[PERSON_NAME]"
type input "8652421635"
select select
type input "Amentum"
type input "[STREET_ADDRESS][PERSON_NAME]"
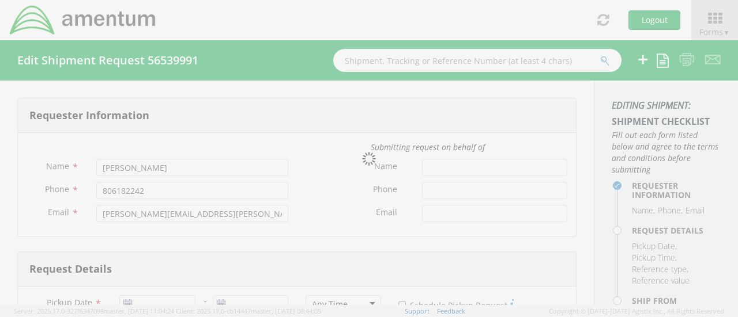
type input "aiken"
type input "29801"
type input "Amentum"
type input "8036182242"
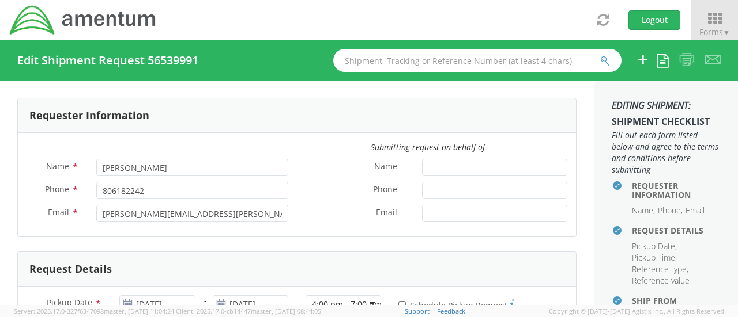
select select "OVHD.100552.00000"
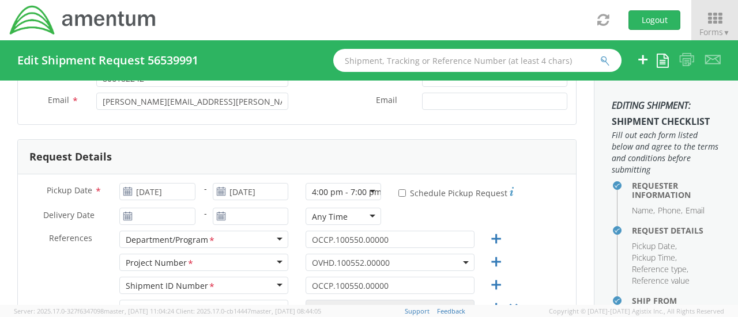
scroll to position [115, 0]
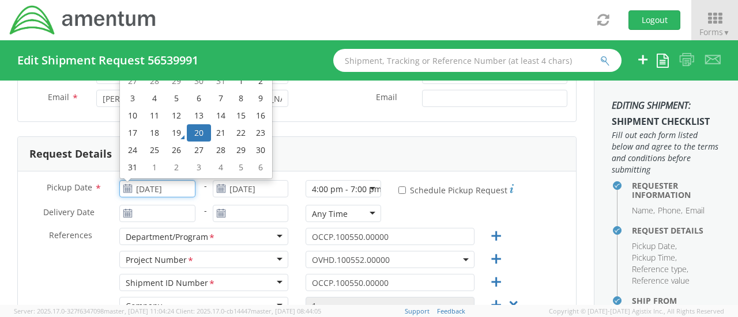
click at [172, 187] on input "[DATE]" at bounding box center [156, 188] width 75 height 17
click at [181, 131] on td "19" at bounding box center [177, 132] width 20 height 17
type input "[DATE]"
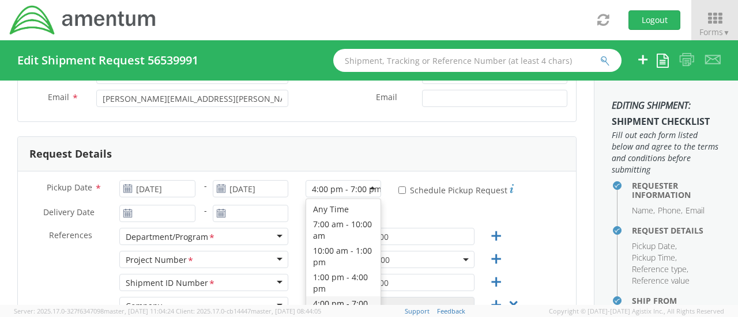
scroll to position [12, 0]
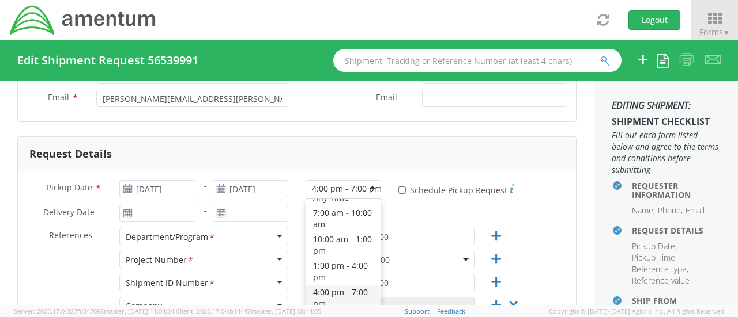
click at [362, 191] on div "4:00 pm - 7:00 pm" at bounding box center [347, 189] width 70 height 12
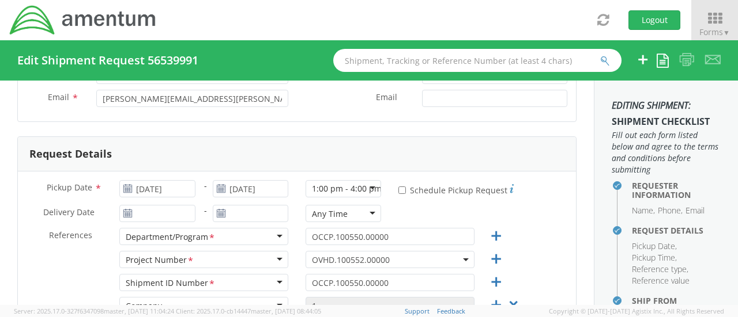
click at [362, 186] on div "1:00 pm - 4:00 pm" at bounding box center [347, 189] width 70 height 12
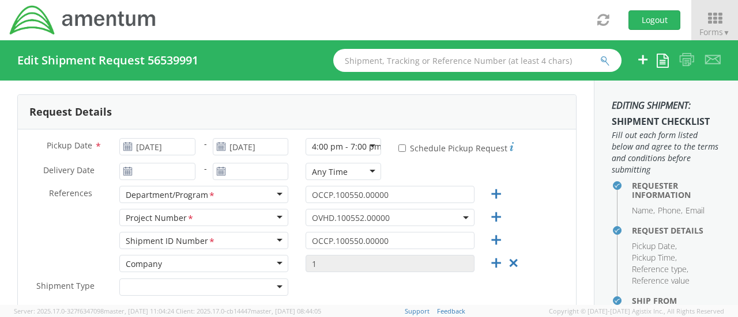
scroll to position [173, 0]
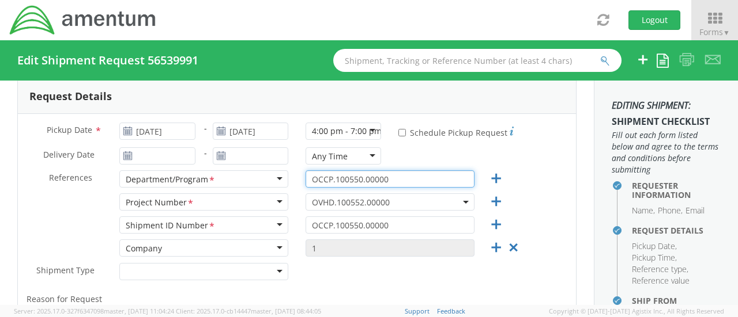
click at [394, 176] on input "OCCP.100550.00000" at bounding box center [389, 179] width 169 height 17
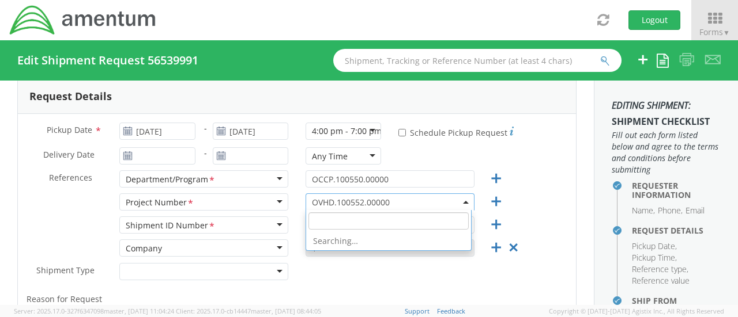
click at [402, 200] on span "OVHD.100552.00000" at bounding box center [390, 202] width 156 height 11
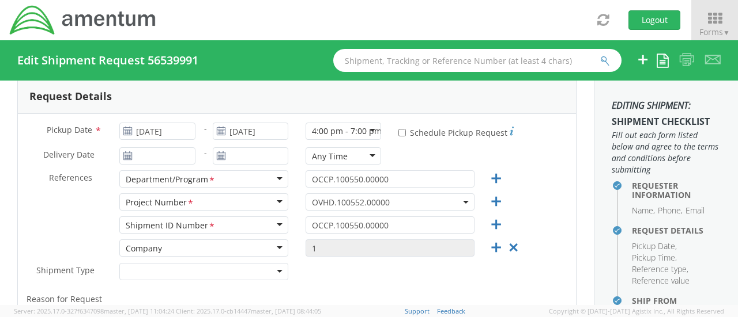
click at [360, 214] on div "OVHD.100552.00000 OVHD.100552.00000" at bounding box center [390, 205] width 186 height 23
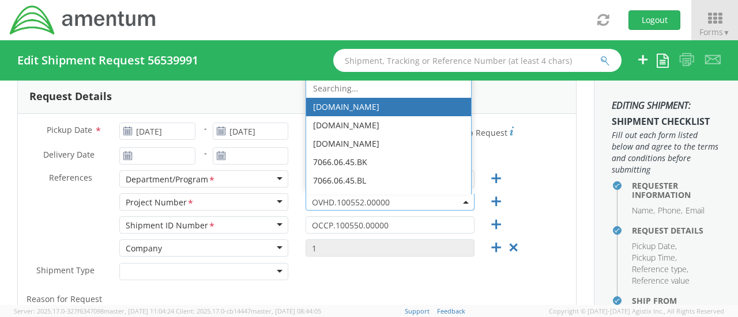
drag, startPoint x: 395, startPoint y: 202, endPoint x: 301, endPoint y: 206, distance: 94.0
click at [305, 206] on span "OVHD.100552.00000" at bounding box center [389, 202] width 169 height 17
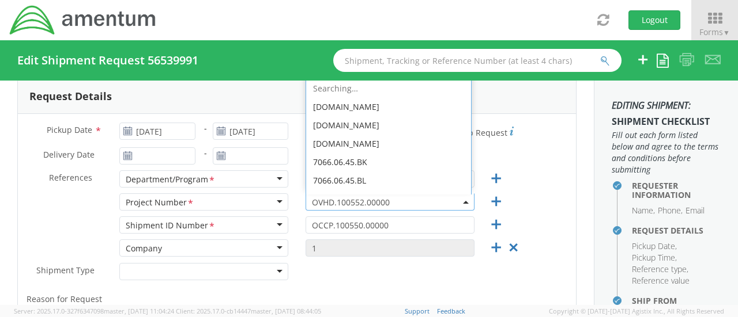
click at [426, 200] on span "OVHD.100552.00000" at bounding box center [390, 202] width 156 height 11
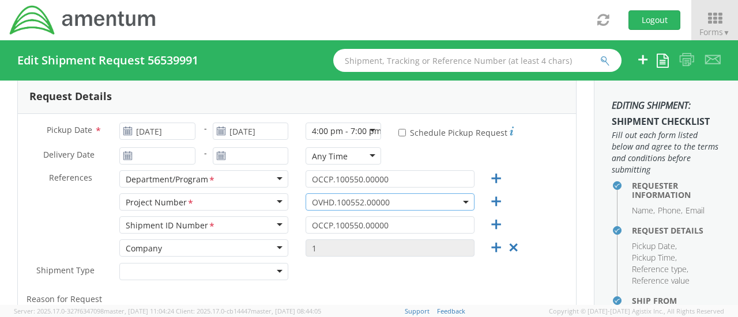
click at [380, 198] on span "OVHD.100552.00000" at bounding box center [390, 202] width 156 height 11
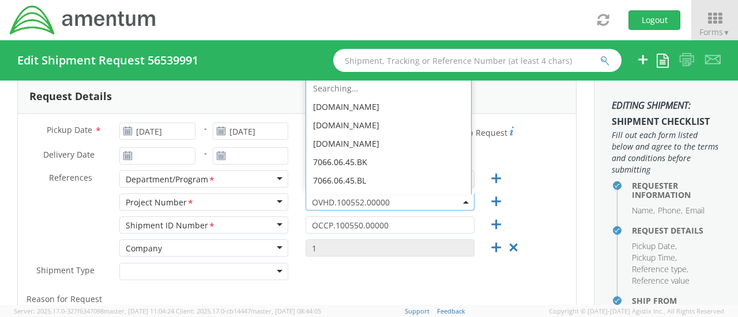
click at [348, 200] on span "OVHD.100552.00000" at bounding box center [390, 202] width 156 height 11
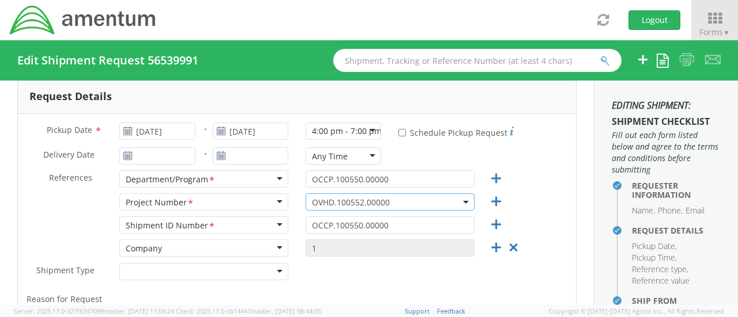
click at [348, 200] on span "OVHD.100552.00000" at bounding box center [390, 202] width 156 height 11
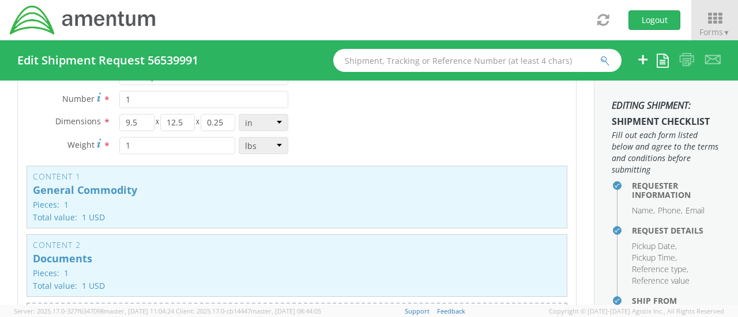
scroll to position [1095, 0]
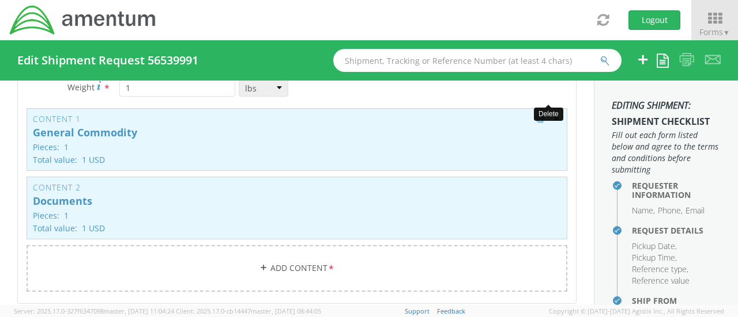
click at [552, 115] on span "button" at bounding box center [556, 119] width 8 height 8
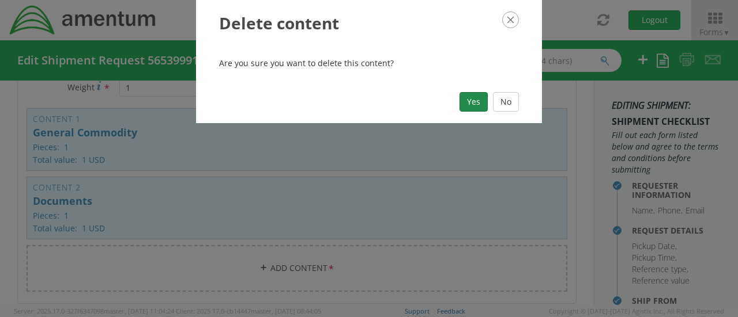
click at [469, 105] on button "Yes" at bounding box center [473, 102] width 28 height 20
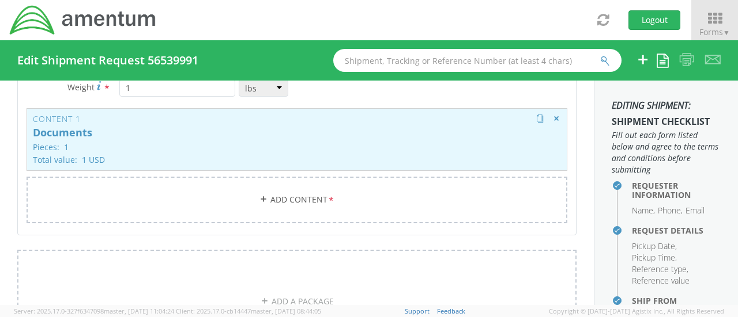
click at [67, 115] on h3 "Content 1" at bounding box center [297, 119] width 528 height 9
select select "DOCUMENT"
type input "Documents"
type textarea "Documents"
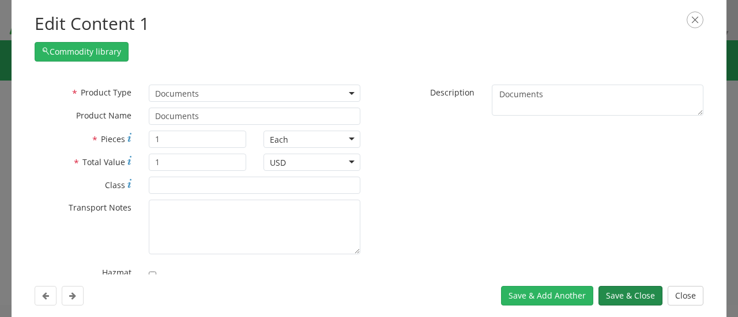
click at [628, 298] on button "Save & Close" at bounding box center [630, 296] width 64 height 20
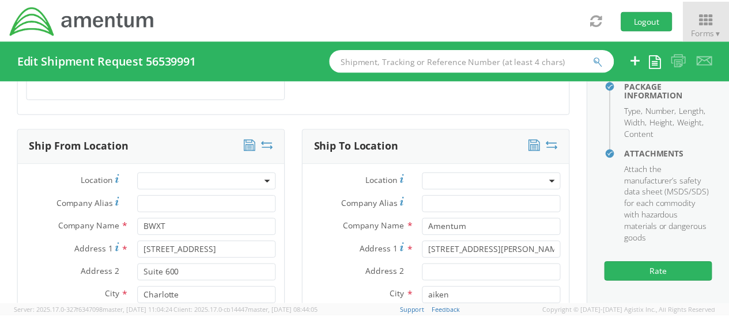
scroll to position [414, 0]
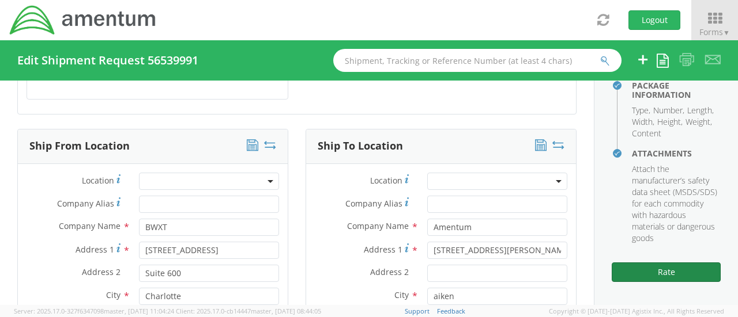
click at [663, 274] on button "Rate" at bounding box center [665, 273] width 109 height 20
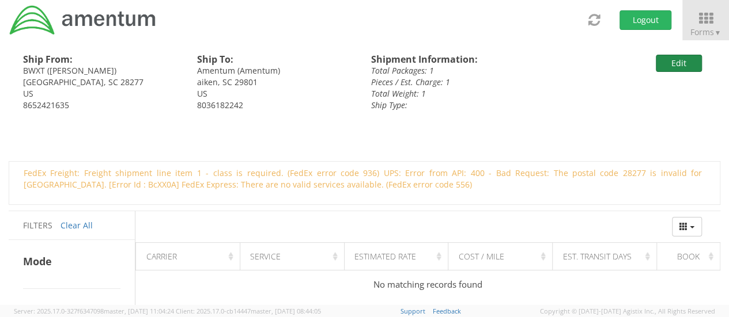
click at [682, 61] on button "Edit" at bounding box center [679, 63] width 46 height 17
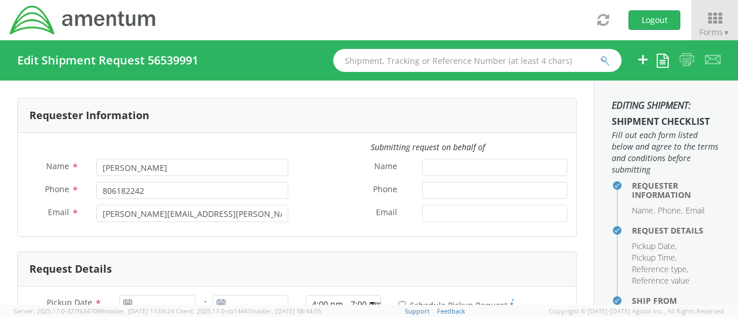
type input "[DATE]"
type input "OCCP.100550.00000"
select select
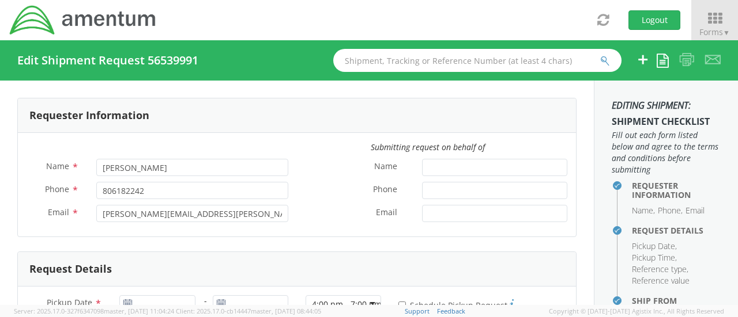
type input "BWXT"
type input "[STREET_ADDRESS]"
type input "Suite 600"
type input "Charlotte"
type input "28277"
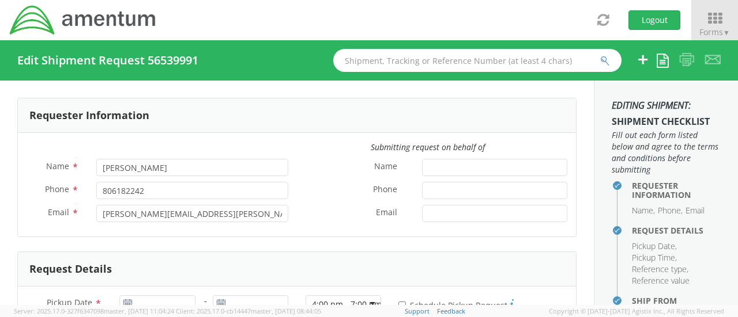
type input "[PERSON_NAME]"
type input "8652421635"
select select
type input "Amentum"
type input "[STREET_ADDRESS][PERSON_NAME]"
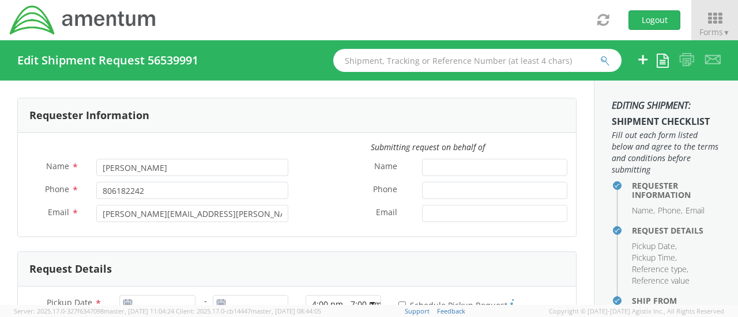
type input "aiken"
type input "29801"
type input "Amentum"
type input "8036182242"
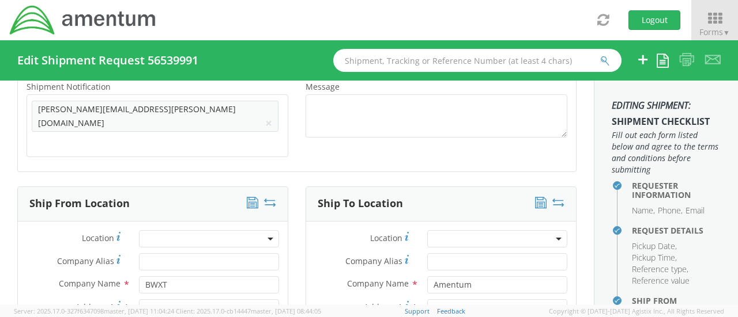
select select "OVHD.100552.00000"
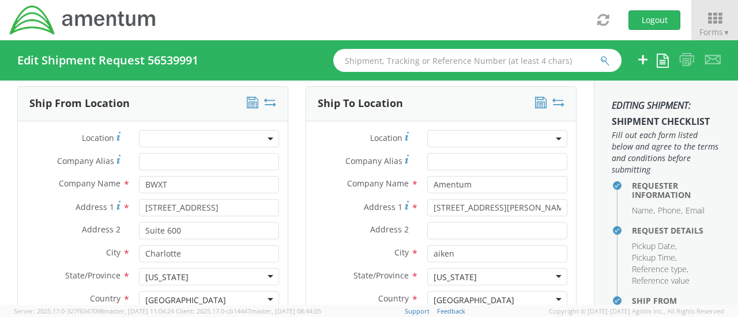
scroll to position [634, 0]
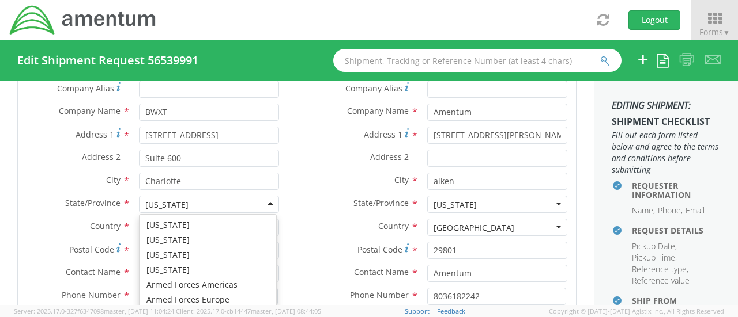
click at [267, 196] on div "[US_STATE]" at bounding box center [209, 204] width 140 height 17
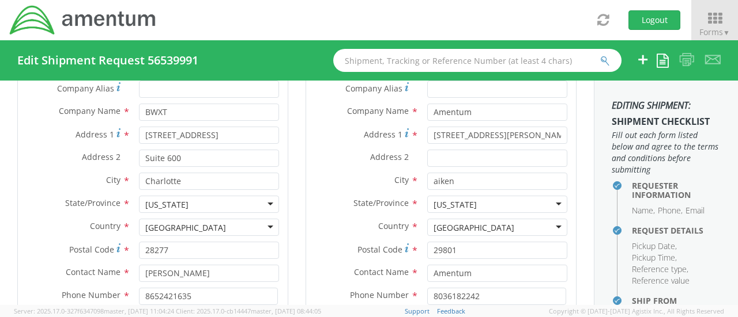
click at [213, 196] on div "[US_STATE]" at bounding box center [209, 204] width 140 height 17
drag, startPoint x: 202, startPoint y: 182, endPoint x: 38, endPoint y: 188, distance: 163.8
click at [38, 196] on div "State/Province * [US_STATE] [US_STATE] [US_STATE] [US_STATE] [US_STATE] [US_STA…" at bounding box center [153, 204] width 270 height 17
click at [211, 196] on div "[US_STATE]" at bounding box center [209, 204] width 140 height 17
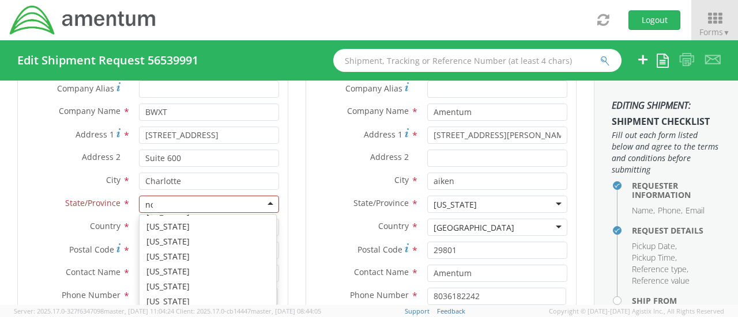
scroll to position [385, 0]
type input "nor"
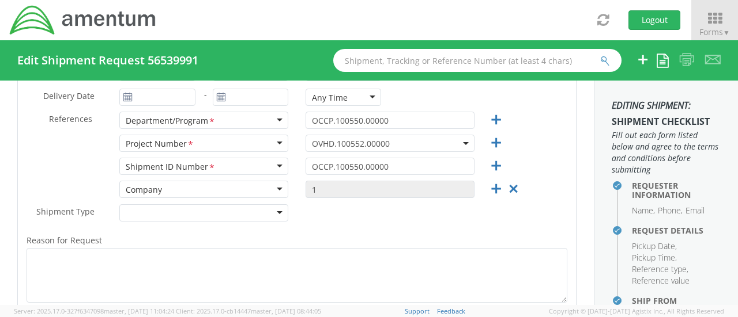
scroll to position [173, 0]
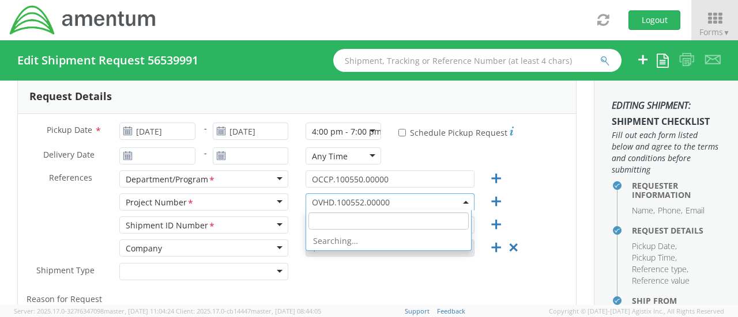
click at [392, 200] on span "OVHD.100552.00000" at bounding box center [390, 202] width 156 height 11
click at [371, 217] on input "search" at bounding box center [388, 221] width 160 height 17
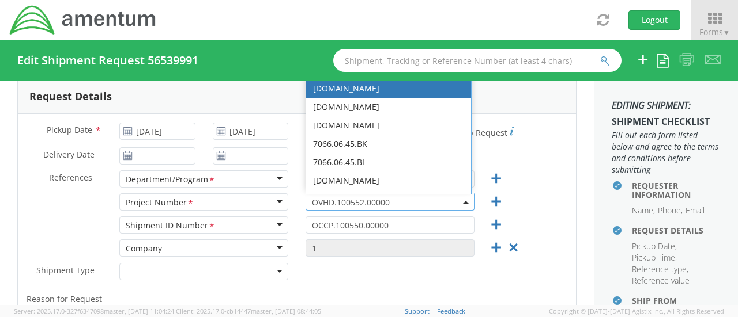
paste input "28277"
type input "28277"
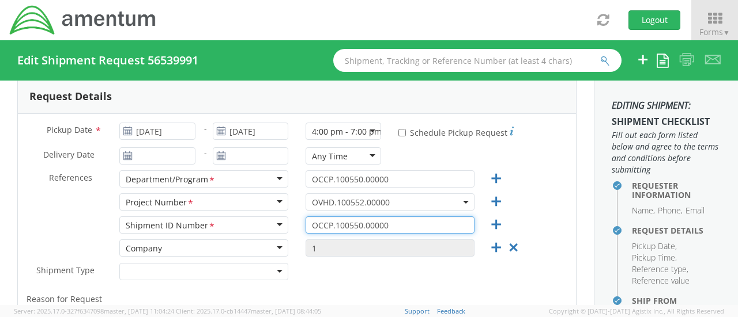
click at [371, 217] on input "OCCP.100550.00000" at bounding box center [389, 225] width 169 height 17
click at [421, 270] on div "Shipment Type * Batch Regular" at bounding box center [297, 274] width 558 height 23
click at [413, 201] on span "OVHD.100552.00000" at bounding box center [390, 202] width 156 height 11
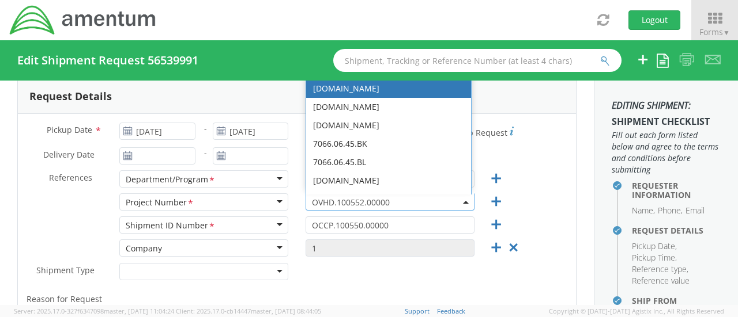
click at [528, 159] on div "Delivery Date * - Any Time Any Time Any Time 7:00 am - 10:00 am 10:00 am - 1:00…" at bounding box center [297, 159] width 558 height 23
click at [400, 199] on span "OVHD.100552.00000" at bounding box center [390, 202] width 156 height 11
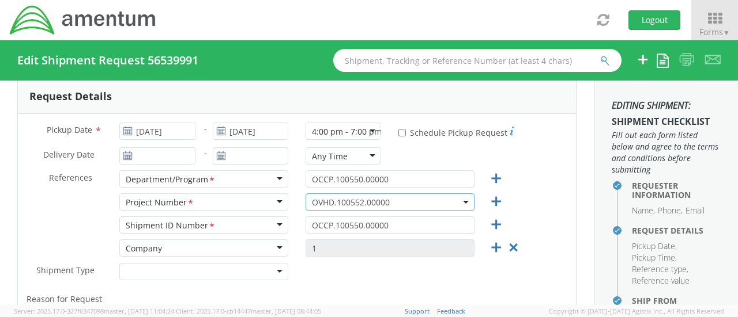
click at [335, 199] on span "OVHD.100552.00000" at bounding box center [390, 202] width 156 height 11
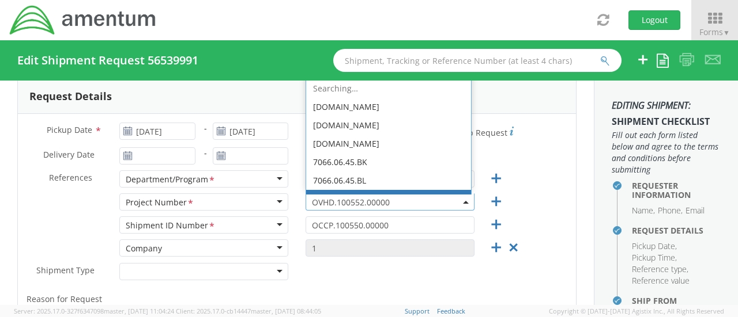
click at [335, 199] on span "OVHD.100552.00000" at bounding box center [390, 202] width 156 height 11
click at [463, 202] on b at bounding box center [466, 202] width 6 height 3
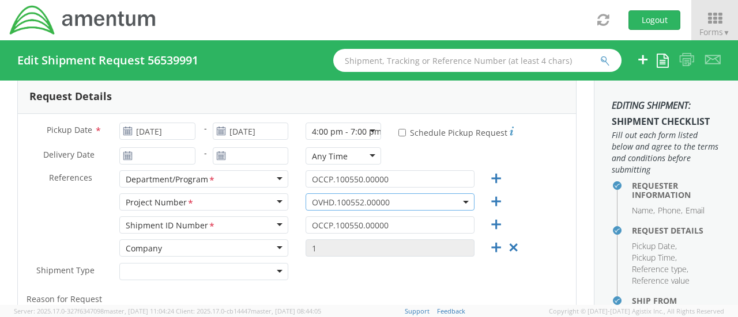
click at [316, 201] on span "OVHD.100552.00000" at bounding box center [390, 202] width 156 height 11
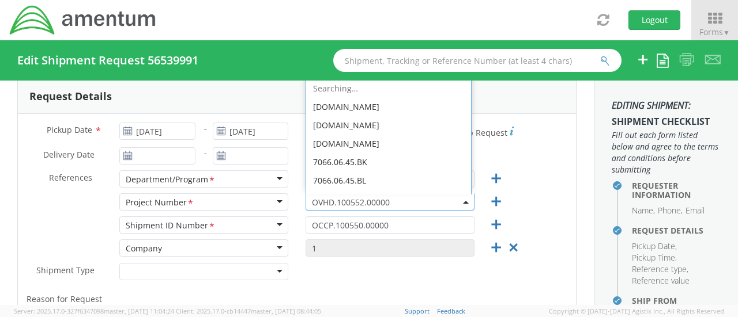
click at [424, 198] on span "OVHD.100552.00000" at bounding box center [390, 202] width 156 height 11
drag, startPoint x: 357, startPoint y: 201, endPoint x: 312, endPoint y: 199, distance: 44.4
click at [312, 199] on span "OVHD.100552.00000" at bounding box center [390, 202] width 156 height 11
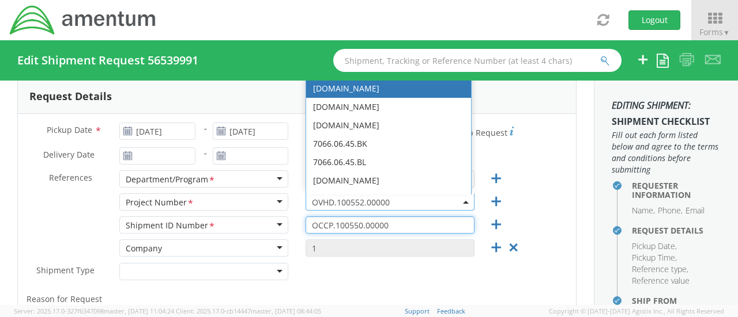
click at [339, 226] on input "OCCP.100550.00000" at bounding box center [389, 225] width 169 height 17
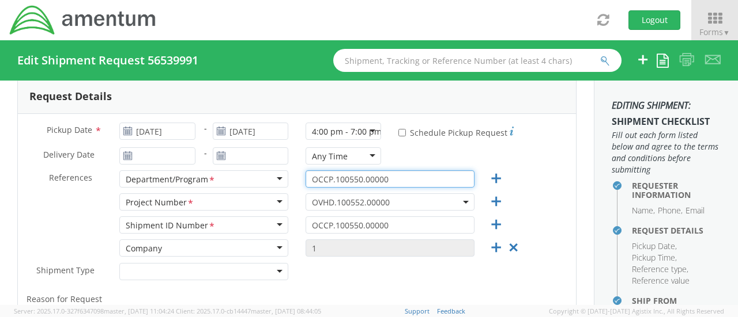
click at [368, 176] on input "OCCP.100550.00000" at bounding box center [389, 179] width 169 height 17
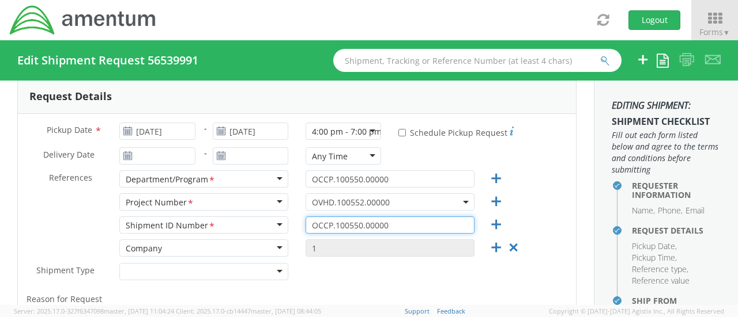
click at [369, 225] on input "OCCP.100550.00000" at bounding box center [389, 225] width 169 height 17
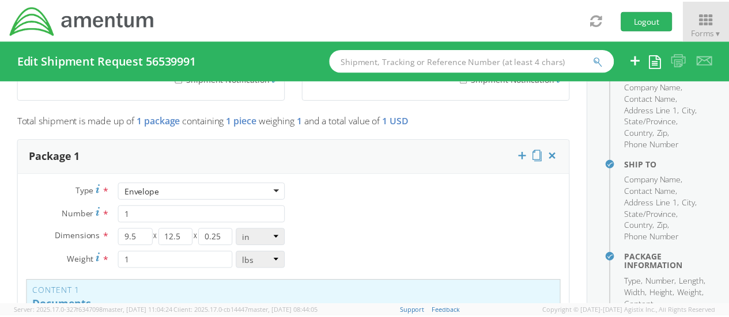
scroll to position [414, 0]
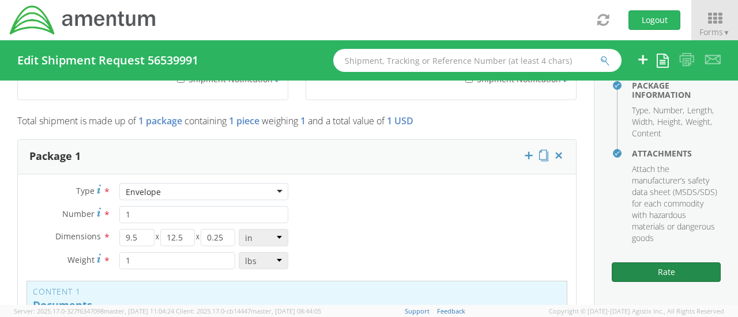
click at [659, 271] on button "Rate" at bounding box center [665, 273] width 109 height 20
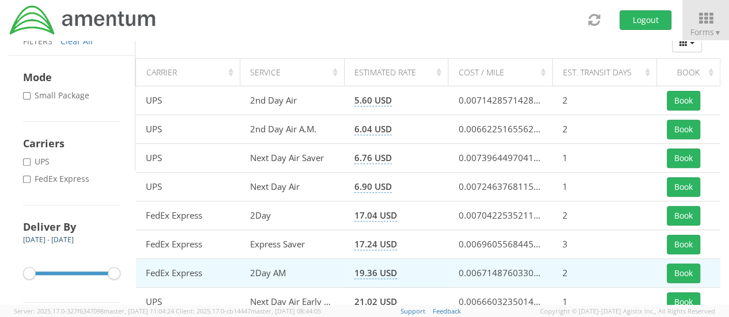
scroll to position [230, 0]
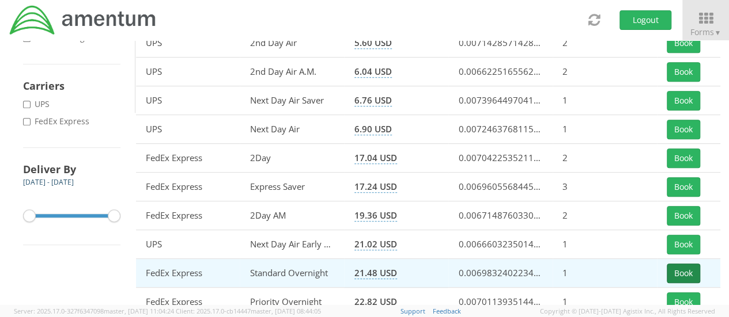
click at [682, 271] on button "Book" at bounding box center [683, 274] width 33 height 20
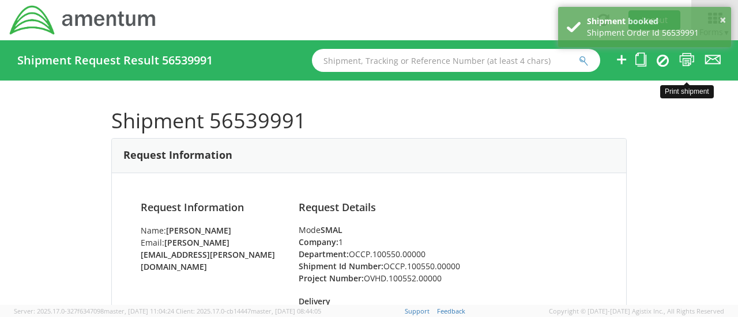
click at [687, 63] on icon at bounding box center [687, 59] width 16 height 14
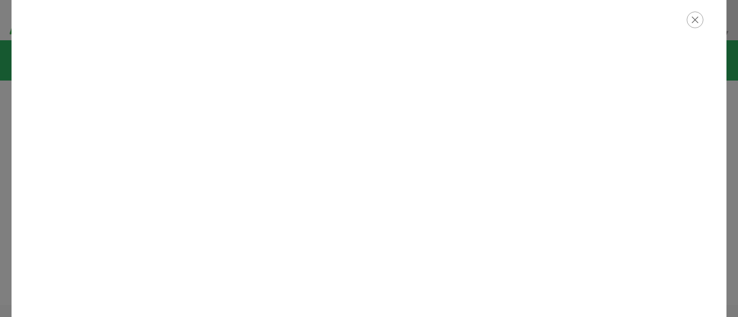
click at [694, 21] on icon "button" at bounding box center [694, 20] width 17 height 17
